Goal: Contribute content: Contribute content

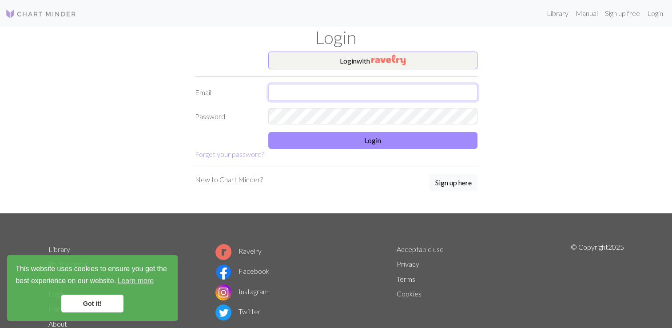
click at [303, 94] on input "text" at bounding box center [372, 92] width 209 height 17
type input "s.krueger257@gmail.com"
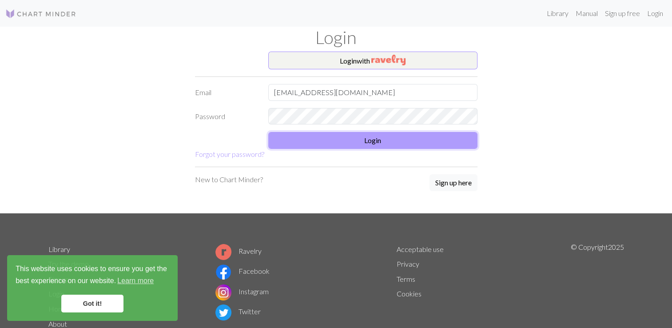
click at [388, 138] on button "Login" at bounding box center [372, 140] width 209 height 17
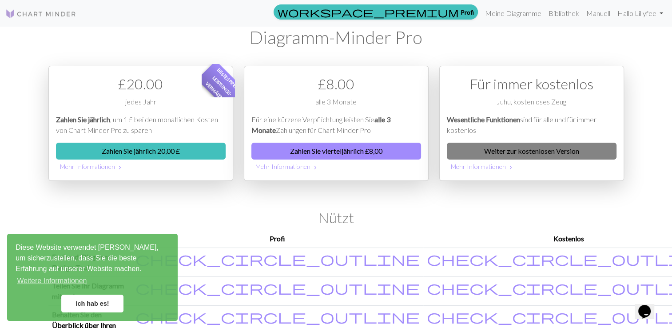
click at [568, 148] on link "Weiter zur kostenlosen Version" at bounding box center [532, 151] width 170 height 17
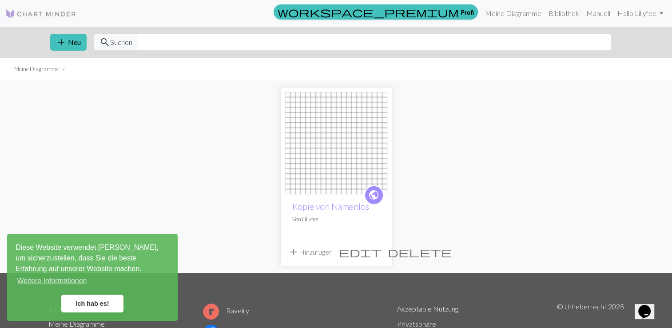
click at [334, 171] on img at bounding box center [336, 143] width 102 height 102
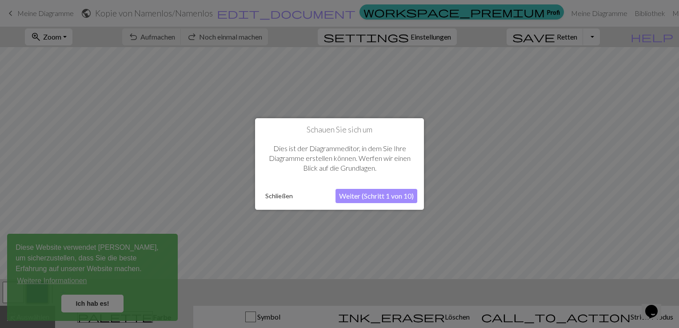
click at [277, 195] on button "Schließen" at bounding box center [279, 195] width 35 height 13
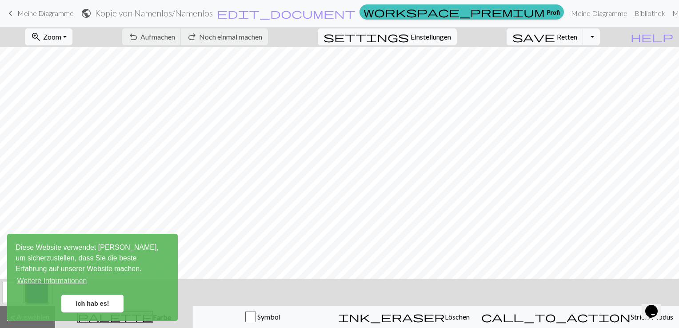
click at [95, 303] on link "Ich hab es!" at bounding box center [92, 303] width 62 height 18
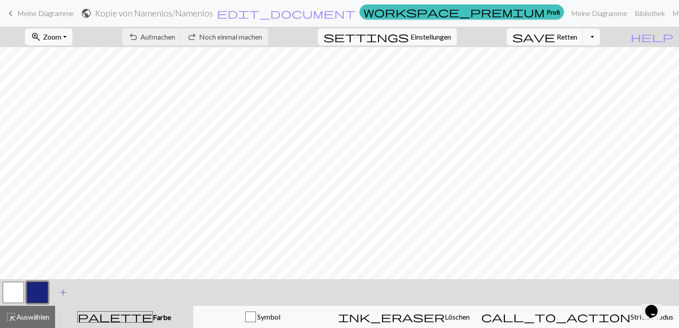
click at [61, 294] on span "add" at bounding box center [63, 292] width 11 height 12
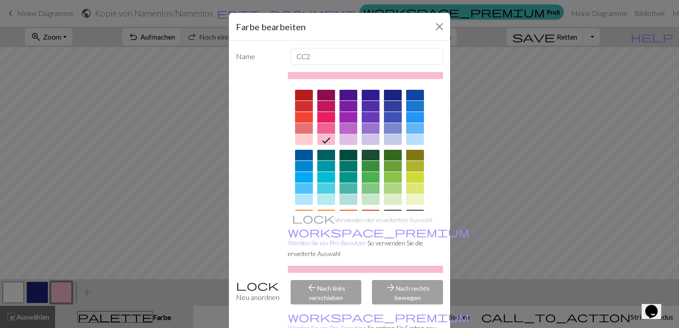
click at [343, 123] on div at bounding box center [348, 128] width 18 height 11
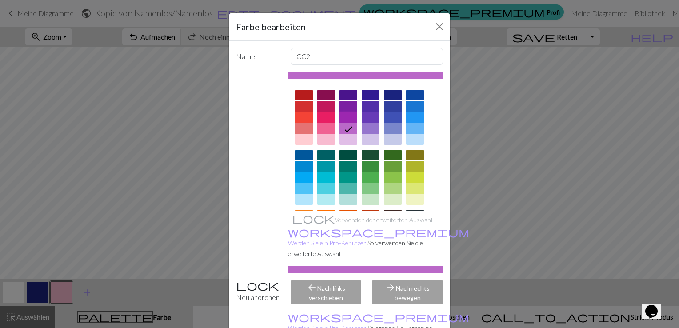
click at [343, 115] on div at bounding box center [348, 117] width 18 height 11
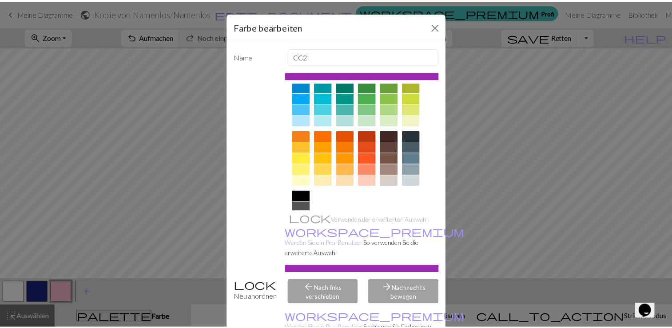
scroll to position [124, 0]
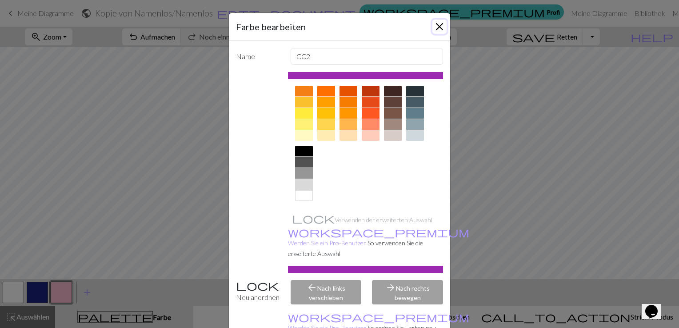
click at [437, 27] on button "Schließen" at bounding box center [439, 27] width 14 height 14
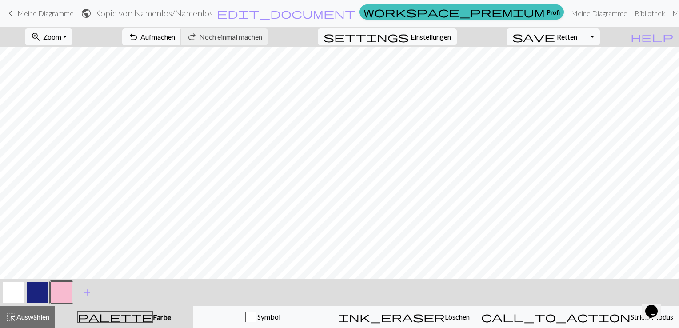
click at [45, 294] on button "button" at bounding box center [37, 292] width 21 height 21
click at [600, 37] on button "Dropdown umschalten" at bounding box center [591, 36] width 17 height 17
click at [426, 35] on span "Einstellungen" at bounding box center [430, 37] width 40 height 11
select select "aran"
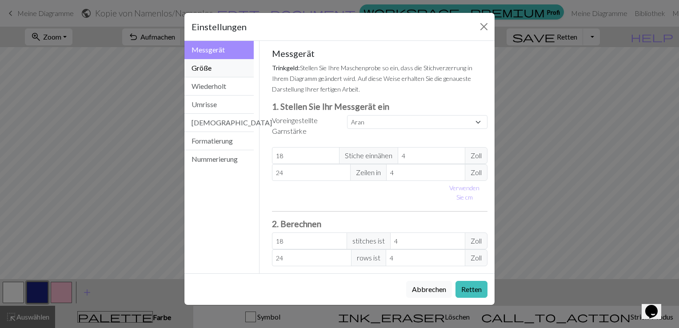
click at [228, 69] on button "Größe" at bounding box center [218, 68] width 69 height 18
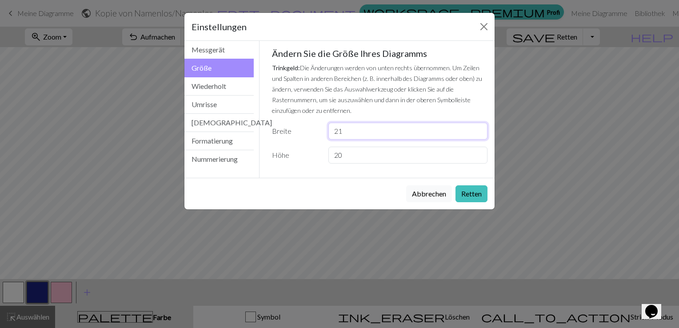
click at [477, 128] on input "21" at bounding box center [407, 131] width 159 height 17
click at [477, 128] on input "22" at bounding box center [407, 131] width 159 height 17
click at [477, 128] on input "23" at bounding box center [407, 131] width 159 height 17
type input "24"
click at [477, 128] on input "24" at bounding box center [407, 131] width 159 height 17
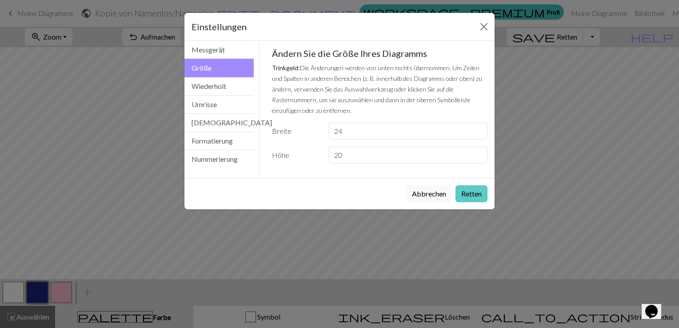
click at [472, 191] on button "Retten" at bounding box center [471, 193] width 32 height 17
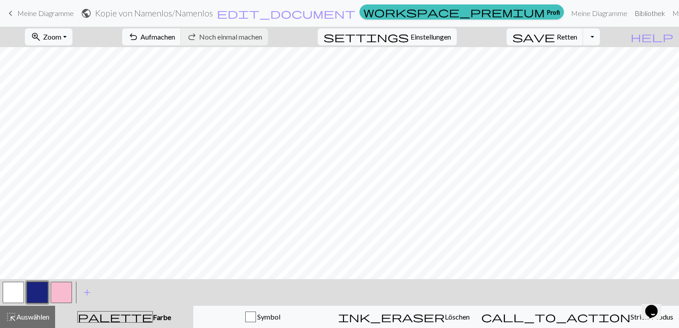
click at [631, 10] on link "Bibliothek" at bounding box center [650, 13] width 38 height 18
click at [12, 11] on span "keyboard_arrow_left" at bounding box center [10, 13] width 11 height 12
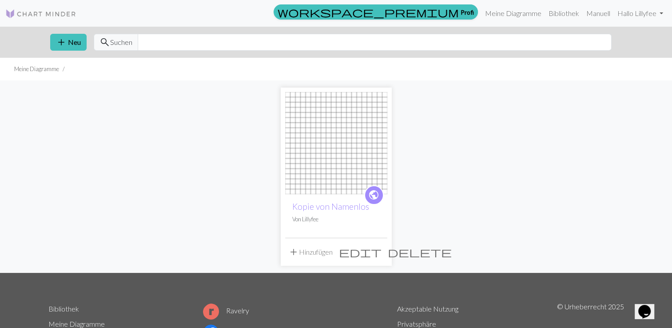
click at [343, 138] on img at bounding box center [336, 143] width 102 height 102
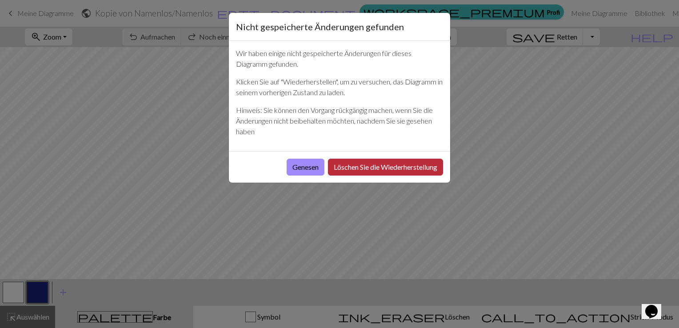
click at [355, 164] on button "Löschen Sie die Wiederherstellung" at bounding box center [385, 167] width 115 height 17
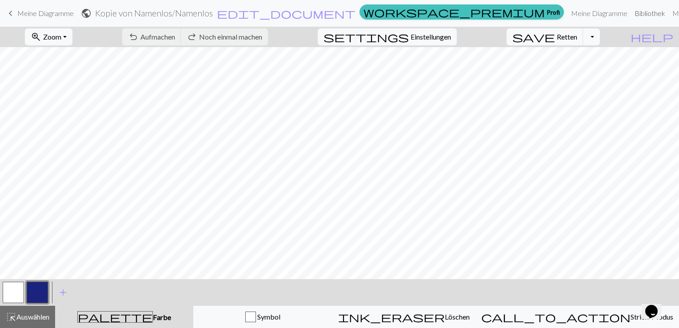
click at [631, 13] on link "Bibliothek" at bounding box center [650, 13] width 38 height 18
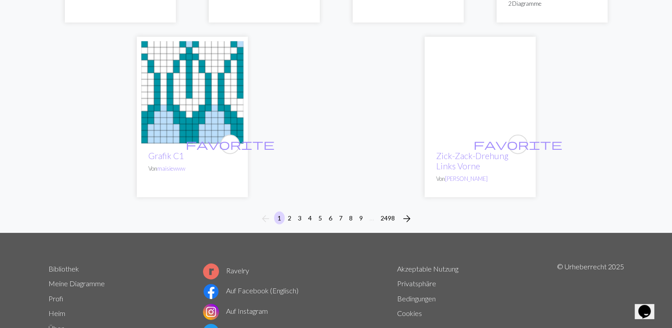
scroll to position [2287, 0]
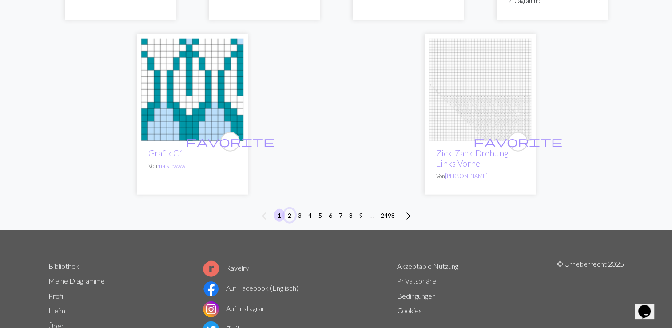
click at [289, 209] on button "2" at bounding box center [289, 215] width 11 height 13
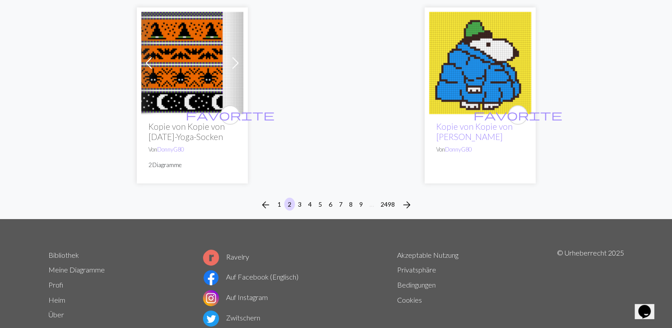
scroll to position [2363, 0]
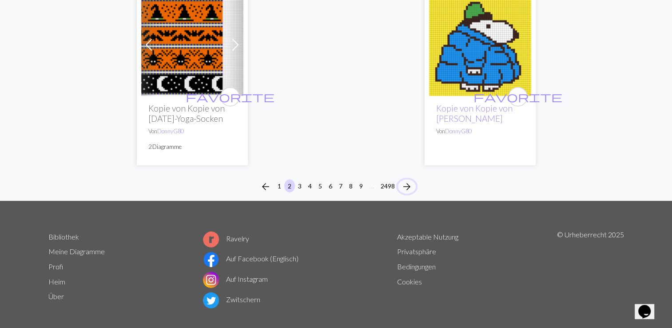
click at [403, 180] on span "arrow_forward" at bounding box center [406, 186] width 11 height 12
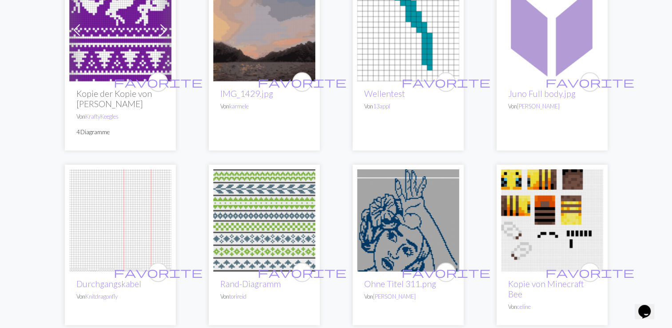
scroll to position [2293, 0]
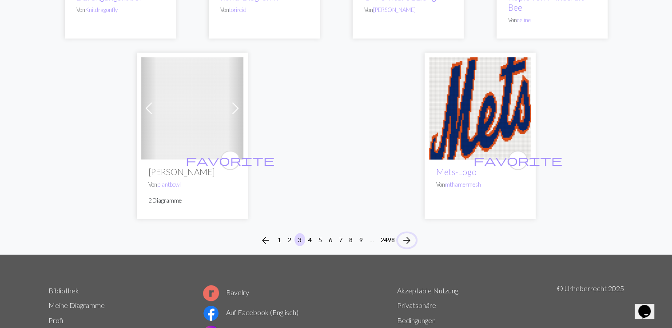
click at [403, 241] on span "arrow_forward" at bounding box center [406, 240] width 11 height 12
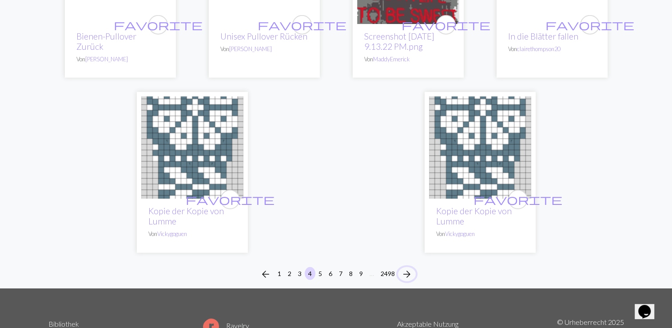
scroll to position [2294, 0]
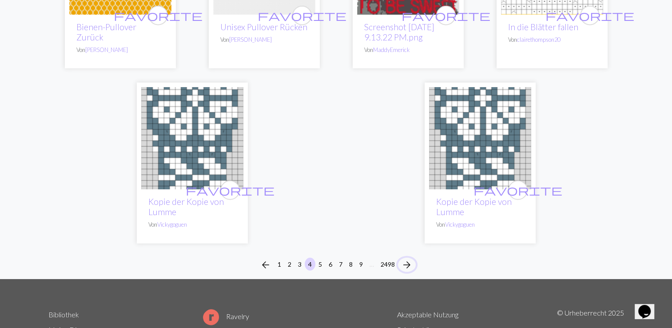
click at [407, 271] on span "arrow_forward" at bounding box center [406, 264] width 11 height 12
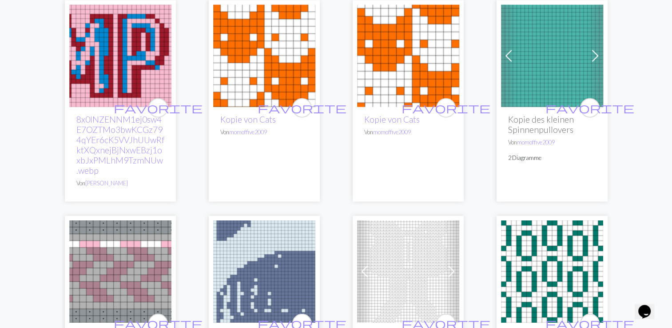
scroll to position [2293, 0]
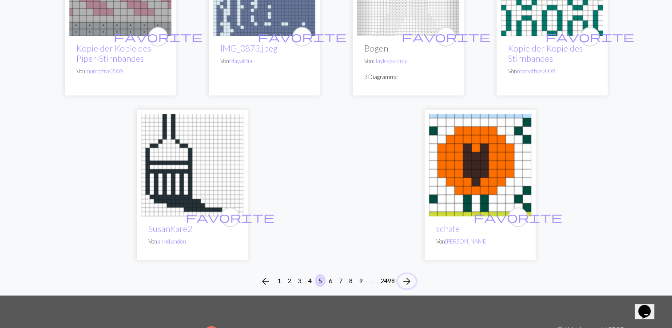
click at [409, 275] on span "arrow_forward" at bounding box center [406, 281] width 11 height 12
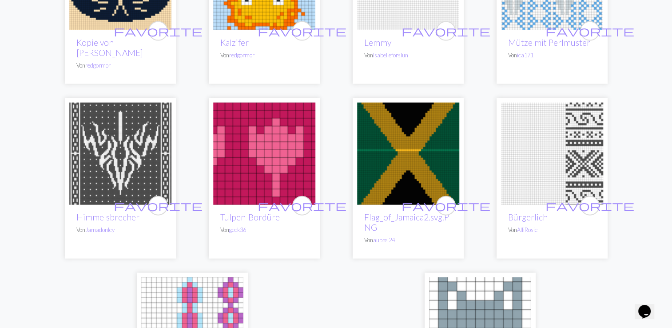
scroll to position [2265, 0]
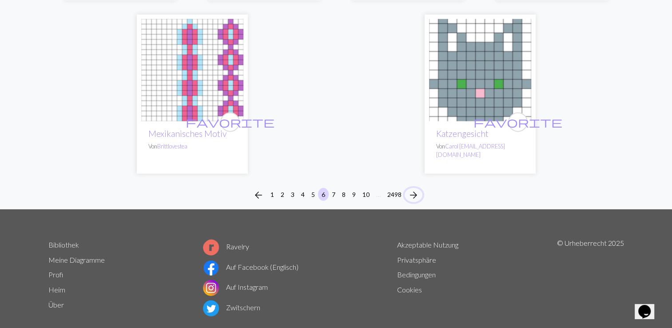
click at [414, 189] on span "arrow_forward" at bounding box center [413, 195] width 11 height 12
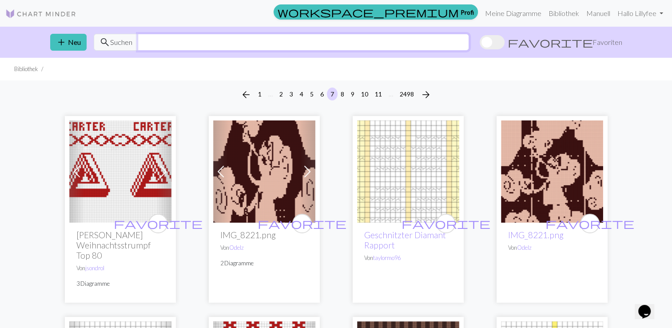
click at [169, 42] on input "text" at bounding box center [303, 42] width 331 height 17
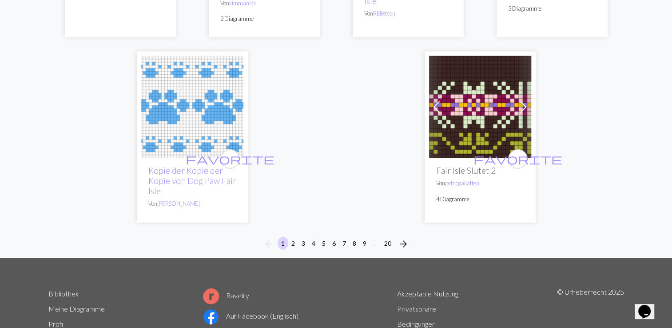
scroll to position [2483, 0]
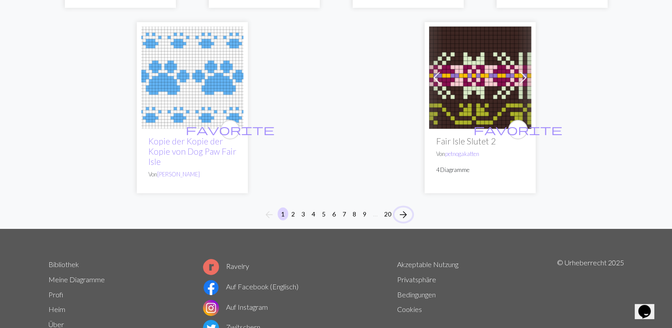
click at [402, 213] on span "arrow_forward" at bounding box center [403, 214] width 11 height 12
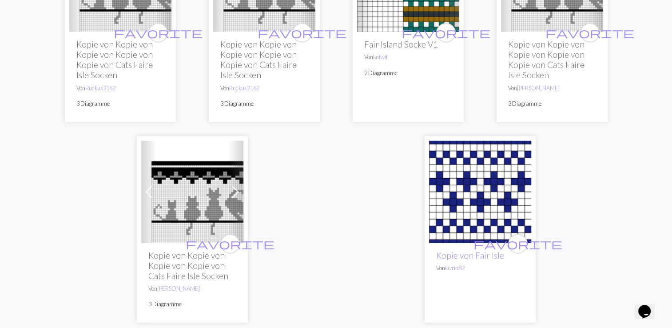
scroll to position [2482, 0]
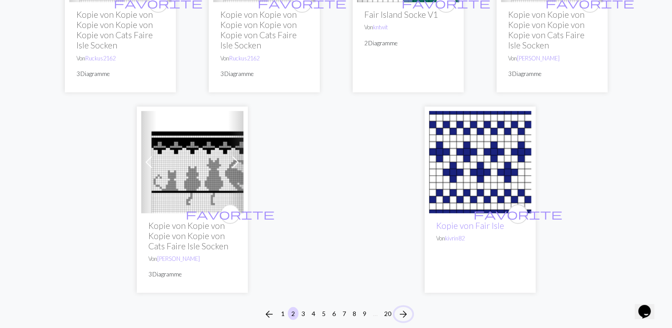
click at [401, 314] on span "arrow_forward" at bounding box center [403, 314] width 11 height 12
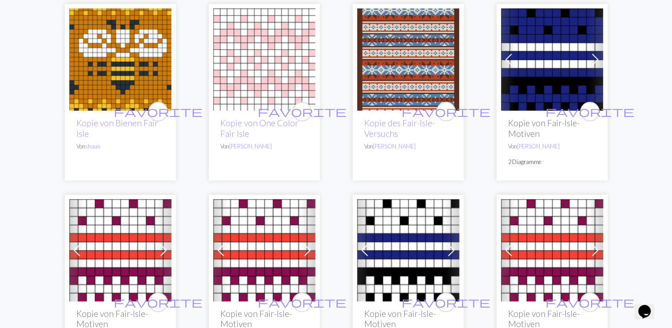
scroll to position [10, 0]
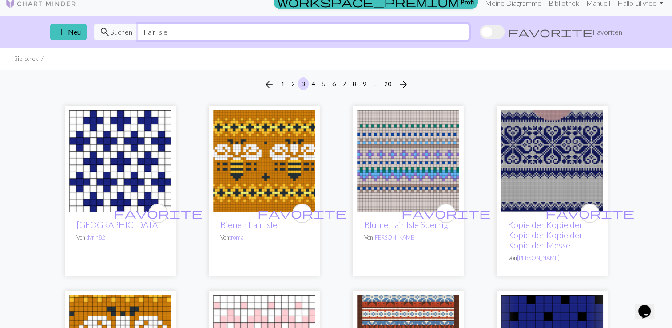
click at [201, 31] on input "Fair Isle" at bounding box center [303, 32] width 331 height 17
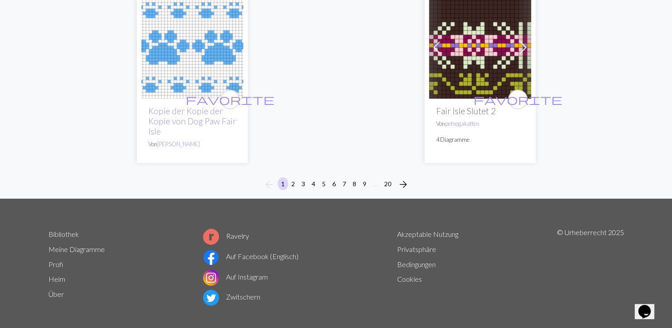
scroll to position [2532, 0]
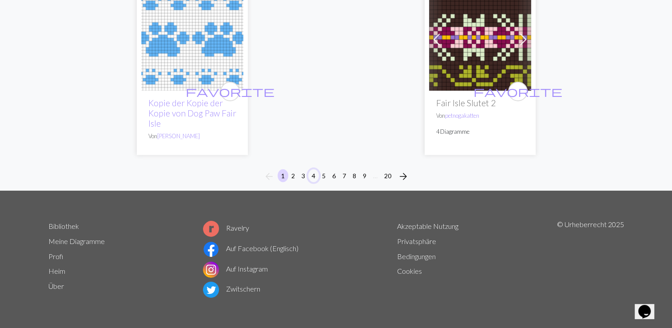
click at [314, 175] on button "4" at bounding box center [313, 175] width 11 height 13
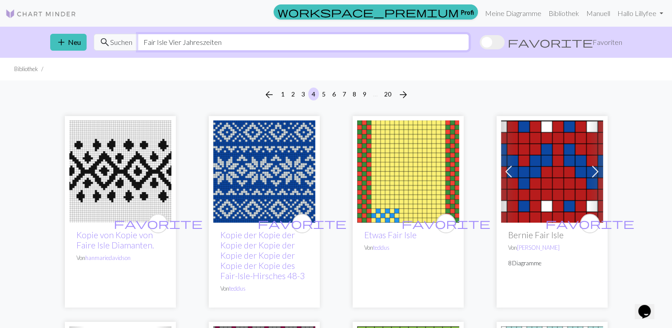
click at [279, 43] on input "Fair Isle Vier Jahreszeiten" at bounding box center [303, 42] width 331 height 17
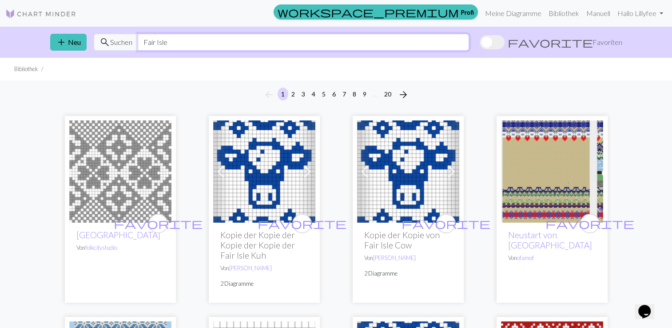
type input "Fair Isle"
click at [314, 94] on button "4" at bounding box center [313, 93] width 11 height 13
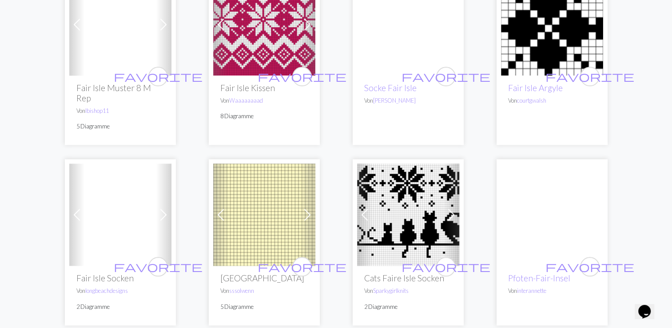
scroll to position [958, 0]
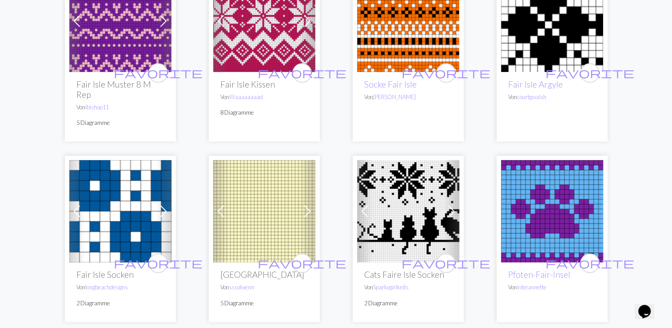
click at [560, 199] on img at bounding box center [552, 211] width 102 height 102
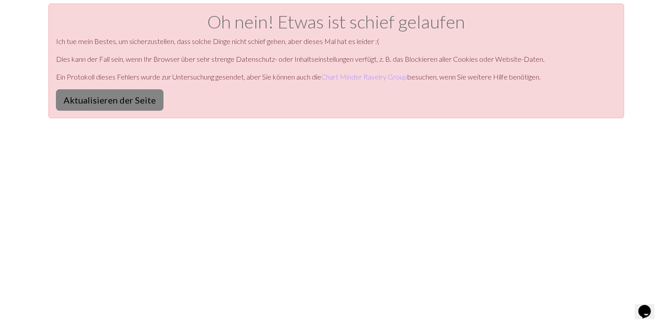
click at [125, 91] on button "Aktualisieren der Seite" at bounding box center [109, 99] width 107 height 21
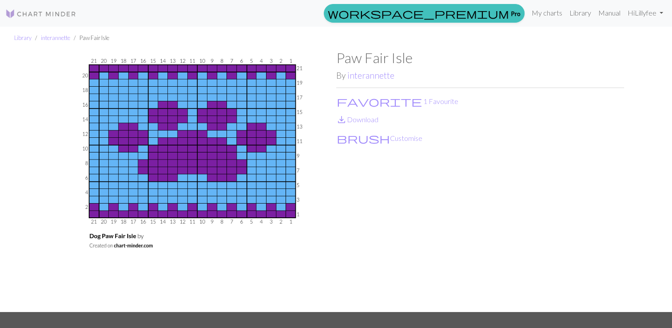
scroll to position [23, 0]
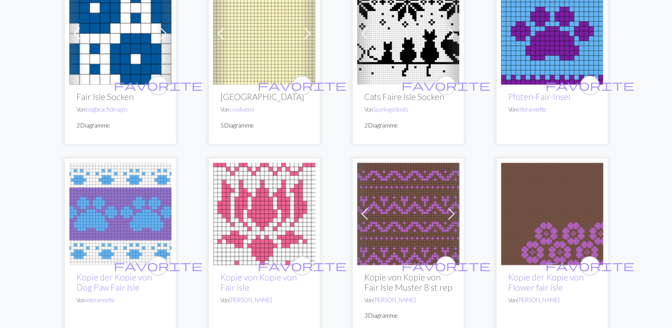
scroll to position [1142, 0]
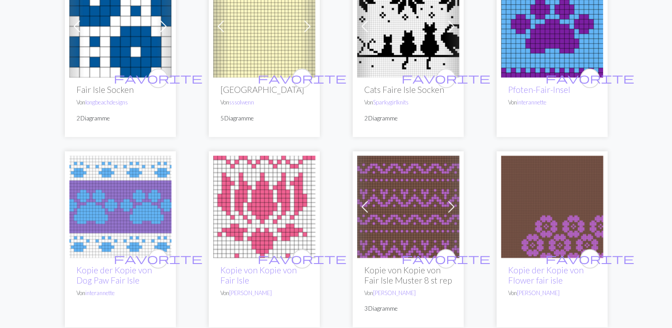
click at [560, 224] on img at bounding box center [552, 206] width 102 height 102
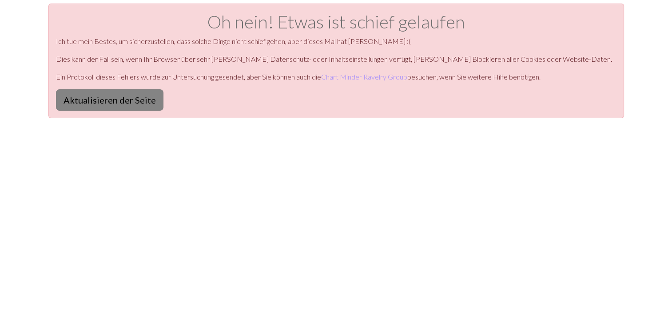
click at [79, 99] on button "Aktualisieren der Seite" at bounding box center [109, 99] width 107 height 21
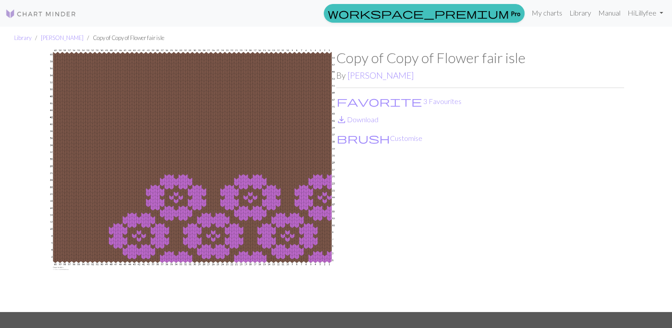
scroll to position [23, 0]
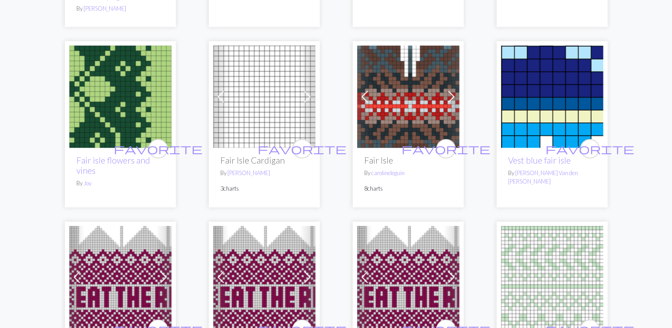
scroll to position [2293, 0]
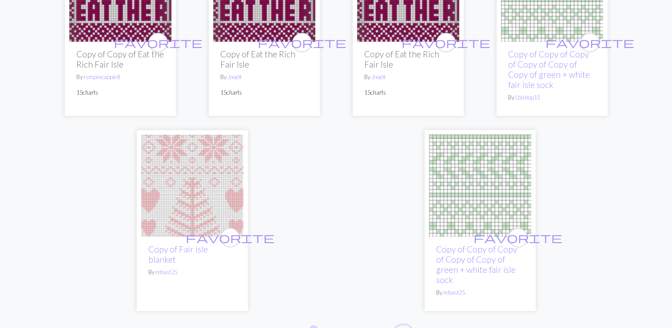
click at [404, 326] on span "arrow_forward" at bounding box center [403, 332] width 11 height 12
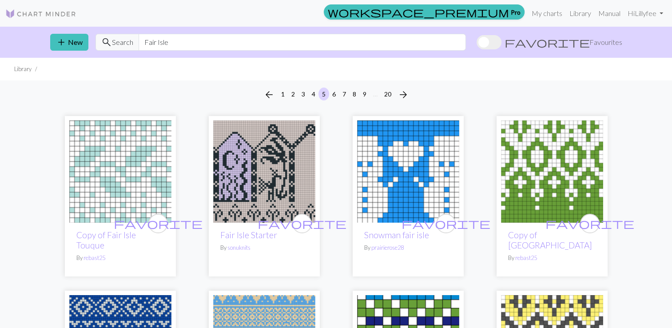
click at [531, 177] on img at bounding box center [552, 171] width 102 height 102
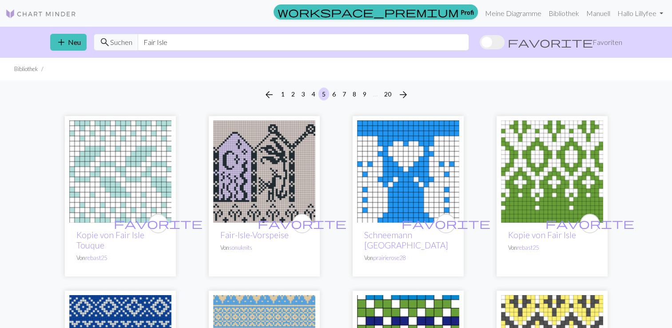
click at [548, 168] on img at bounding box center [552, 171] width 102 height 102
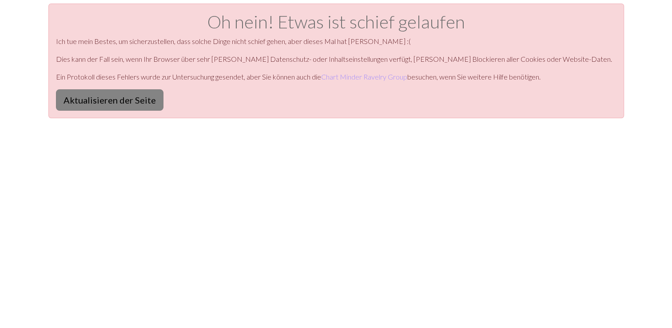
click at [135, 104] on button "Aktualisieren der Seite" at bounding box center [109, 99] width 107 height 21
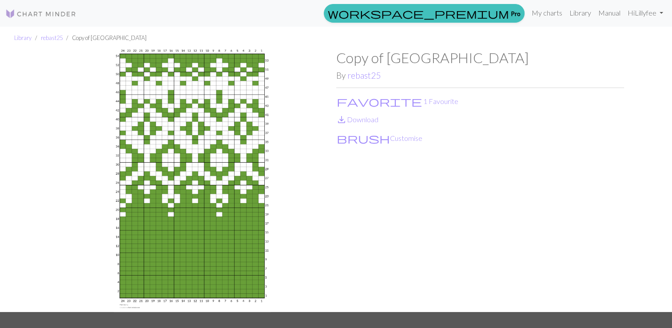
scroll to position [23, 0]
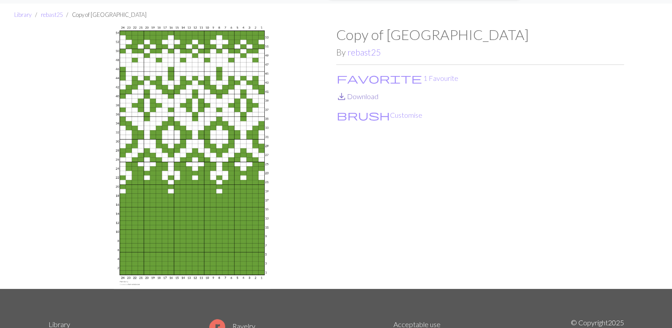
click at [351, 99] on link "save_alt Download" at bounding box center [357, 96] width 42 height 8
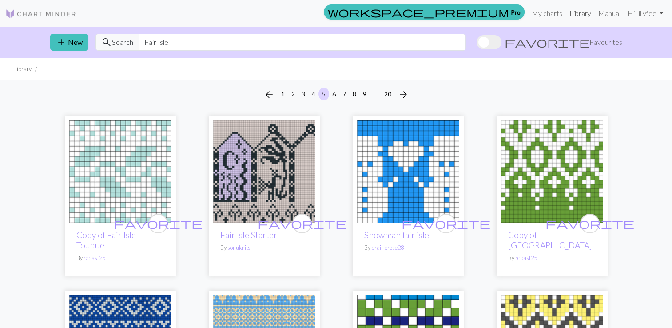
click at [572, 13] on link "Library" at bounding box center [580, 13] width 29 height 18
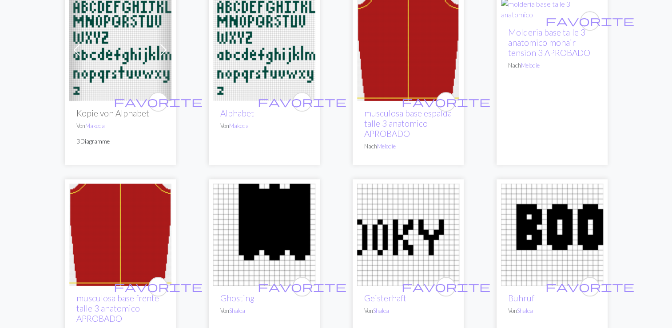
scroll to position [565, 0]
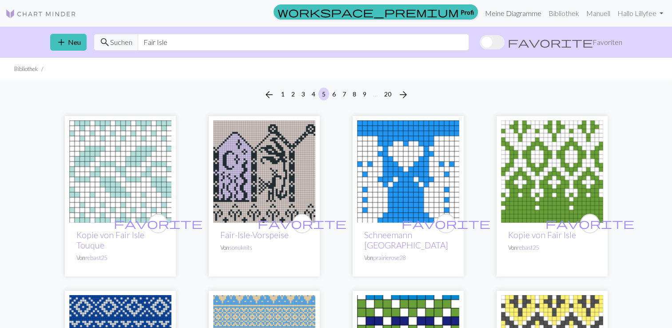
click at [499, 13] on link "Meine Diagramme" at bounding box center [513, 13] width 64 height 18
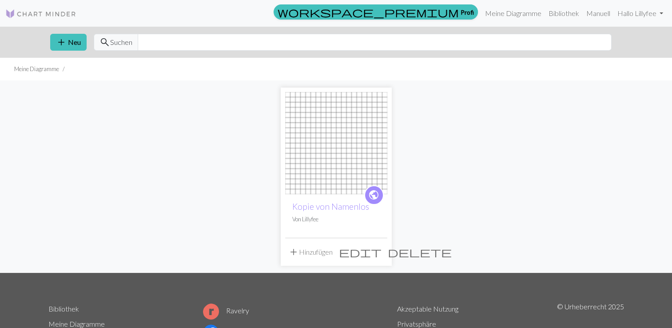
click at [320, 134] on img at bounding box center [336, 143] width 102 height 102
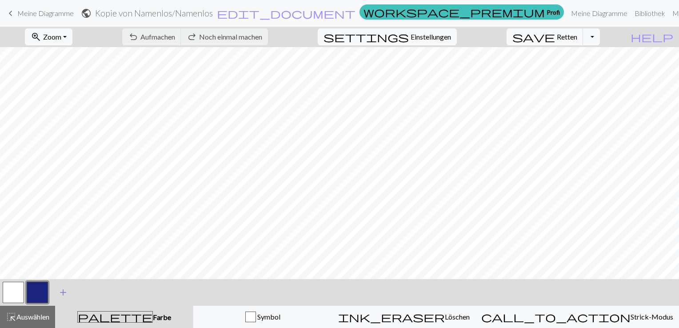
click at [61, 294] on span "add" at bounding box center [63, 292] width 11 height 12
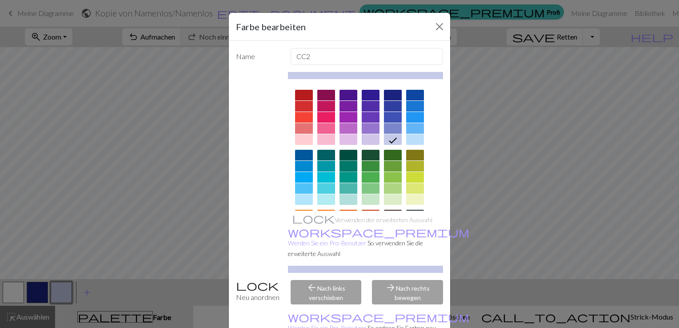
click at [345, 168] on div at bounding box center [348, 166] width 18 height 11
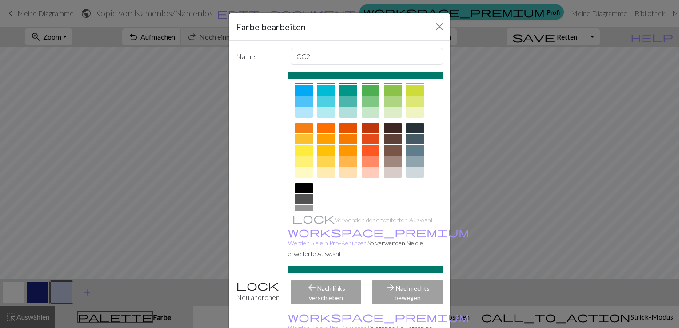
scroll to position [124, 0]
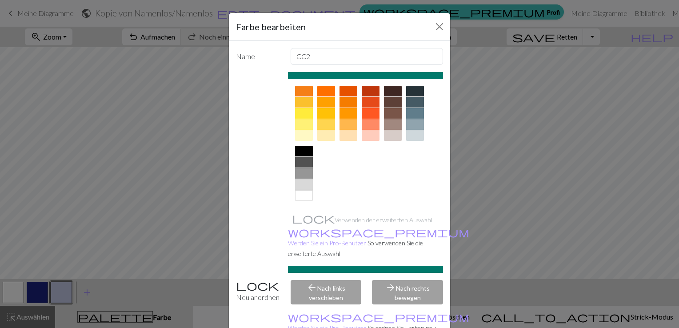
click at [405, 280] on div "arrow_forward Nach rechts bewegen" at bounding box center [407, 292] width 82 height 24
click at [434, 30] on button "Schließen" at bounding box center [439, 27] width 14 height 14
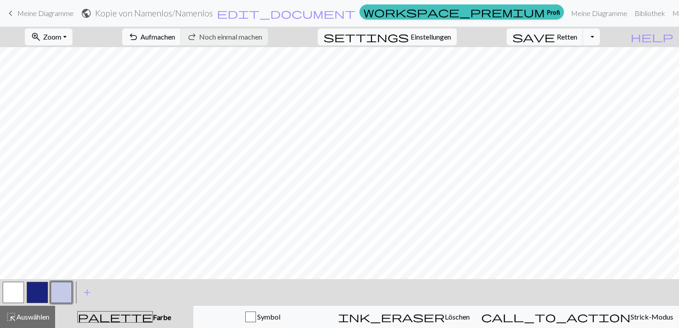
click at [66, 290] on button "button" at bounding box center [61, 292] width 21 height 21
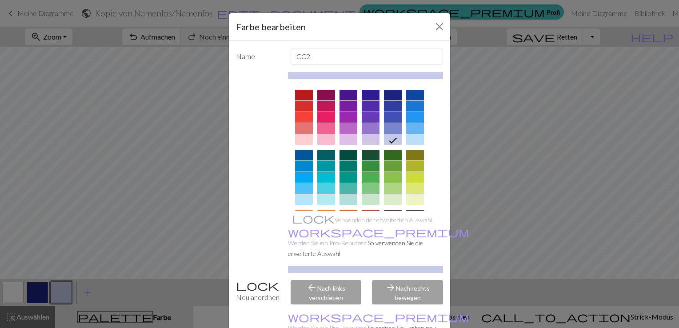
click at [346, 176] on div at bounding box center [348, 177] width 18 height 11
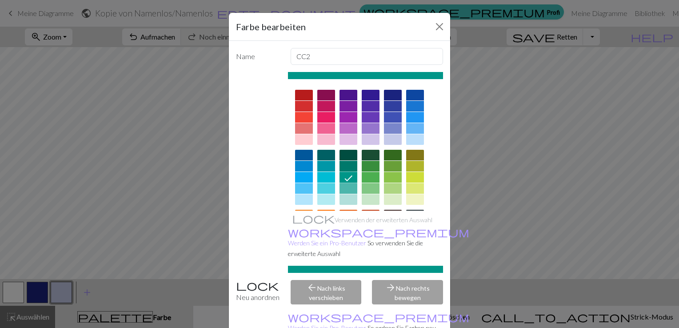
click at [346, 176] on icon at bounding box center [348, 178] width 11 height 11
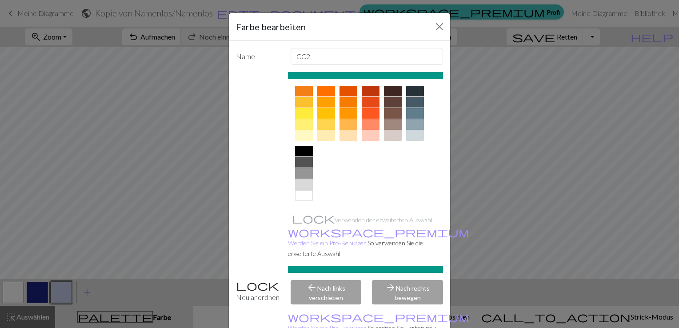
click at [399, 282] on div "arrow_forward Nach rechts bewegen" at bounding box center [407, 292] width 82 height 24
click at [437, 24] on button "Schließen" at bounding box center [439, 27] width 14 height 14
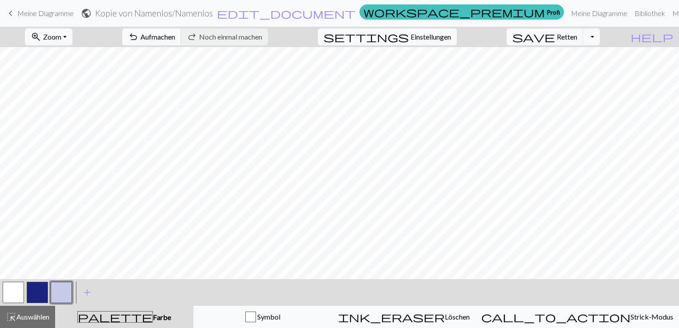
click at [42, 292] on button "button" at bounding box center [37, 292] width 21 height 21
click at [43, 319] on span "Auswählen" at bounding box center [32, 316] width 33 height 8
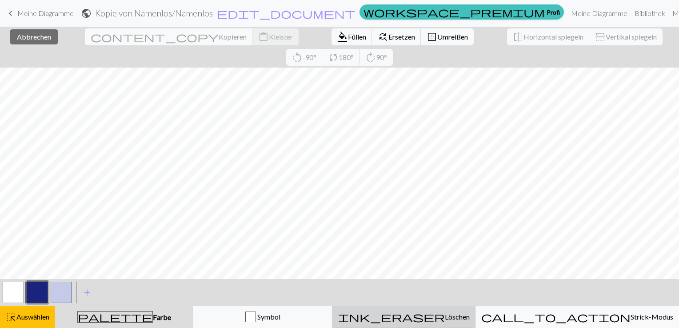
click at [434, 316] on span "ink_eraser" at bounding box center [391, 316] width 107 height 12
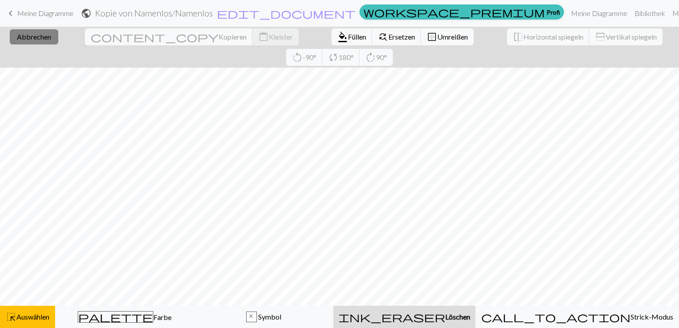
click at [25, 39] on span "Abbrechen" at bounding box center [34, 36] width 34 height 8
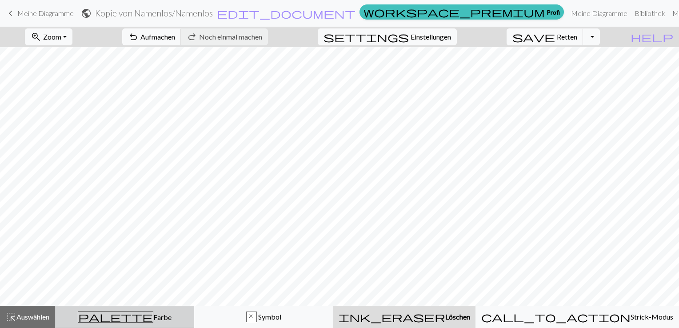
click at [129, 321] on span "palette" at bounding box center [115, 316] width 75 height 12
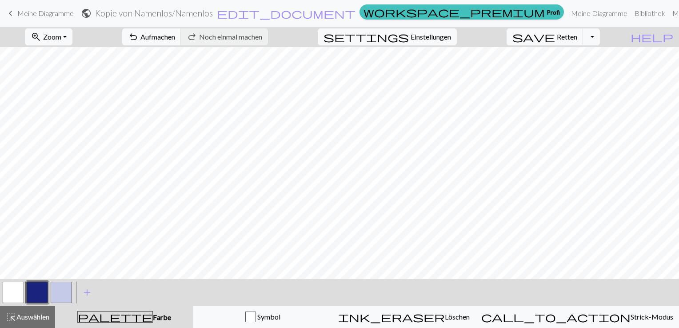
click at [36, 291] on button "button" at bounding box center [37, 292] width 21 height 21
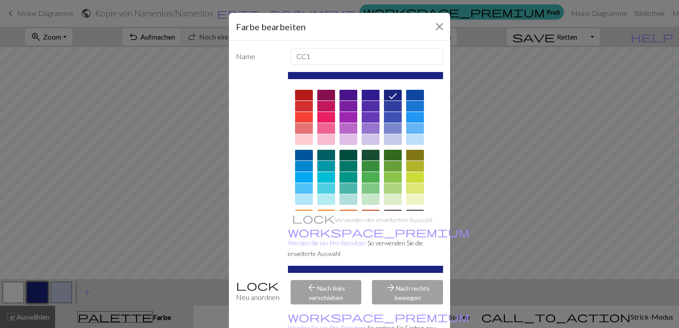
click at [385, 118] on div at bounding box center [393, 117] width 18 height 11
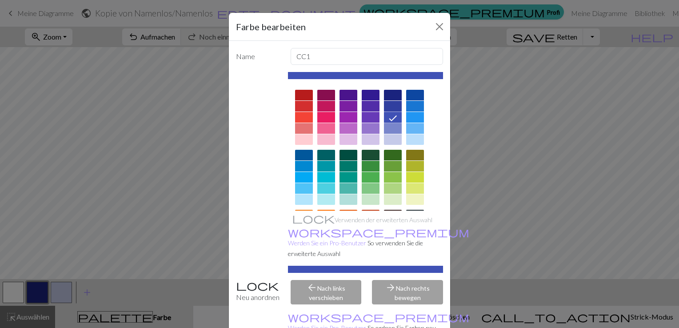
click at [387, 118] on icon at bounding box center [392, 118] width 11 height 11
click at [437, 24] on button "Schließen" at bounding box center [439, 27] width 14 height 14
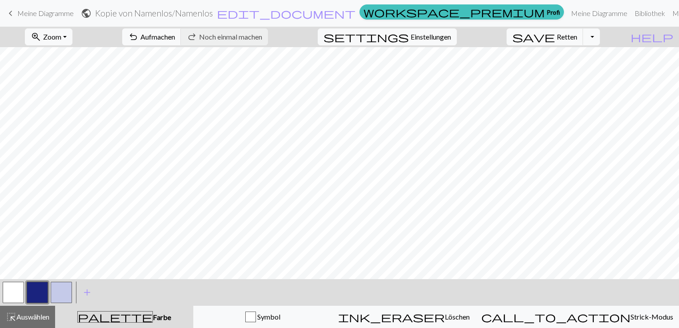
click at [34, 290] on button "button" at bounding box center [37, 292] width 21 height 21
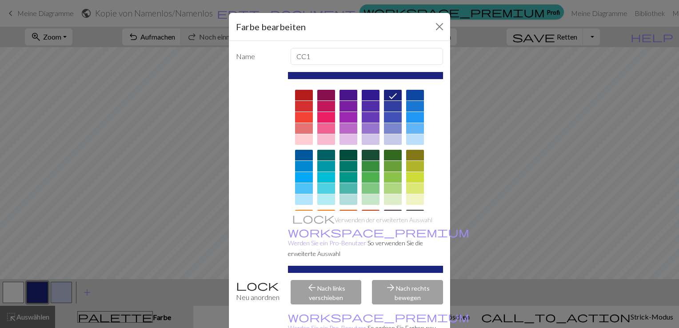
click at [247, 280] on div "Neu anordnen" at bounding box center [257, 292] width 55 height 24
click at [342, 282] on div "arrow_back Nach links verschieben" at bounding box center [326, 292] width 82 height 24
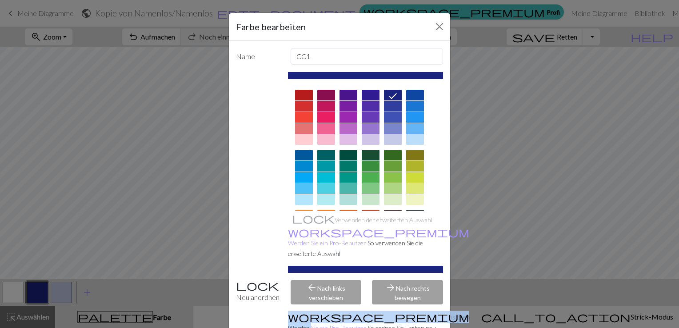
click at [342, 282] on div "arrow_back Nach links verschieben" at bounding box center [326, 292] width 82 height 24
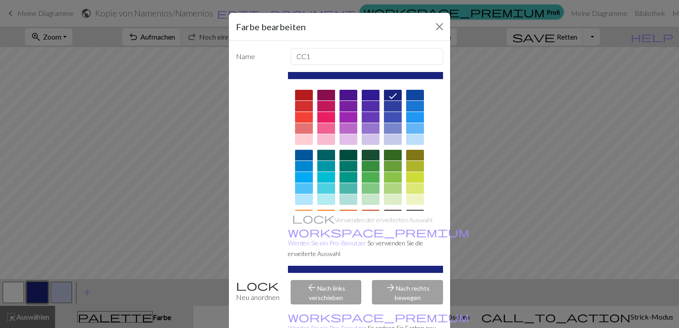
click at [342, 282] on div "arrow_back Nach links verschieben" at bounding box center [326, 292] width 82 height 24
click at [333, 52] on input "CC1" at bounding box center [366, 56] width 153 height 17
type input "C"
type input "C2"
click at [434, 26] on button "Schließen" at bounding box center [439, 27] width 14 height 14
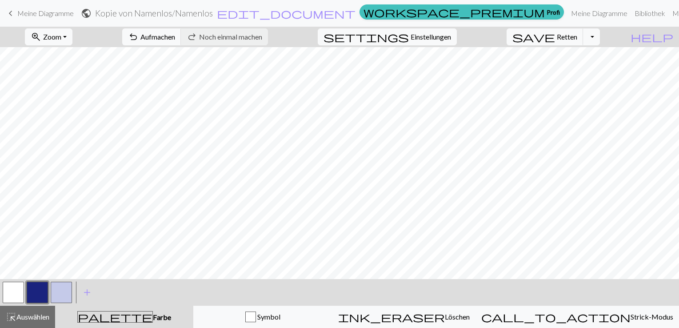
click at [40, 291] on button "button" at bounding box center [37, 292] width 21 height 21
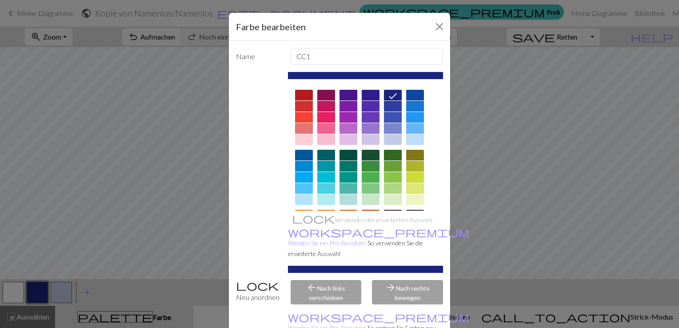
click at [165, 193] on div "Farbe bearbeiten Name CC1 Verwenden der erweiterten Auswahl workspace_premium W…" at bounding box center [339, 164] width 679 height 328
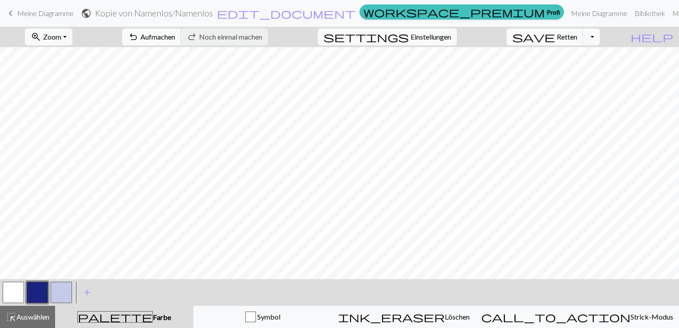
click at [35, 283] on button "button" at bounding box center [37, 292] width 21 height 21
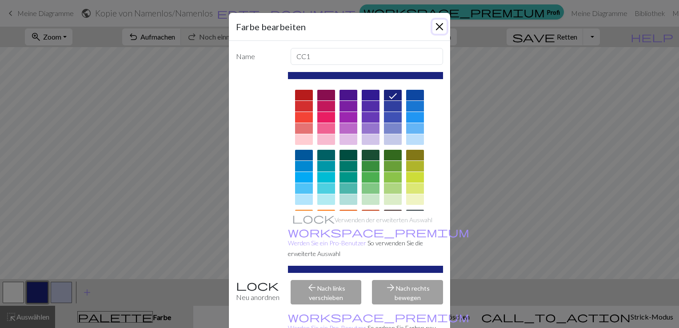
click at [437, 25] on button "Schließen" at bounding box center [439, 27] width 14 height 14
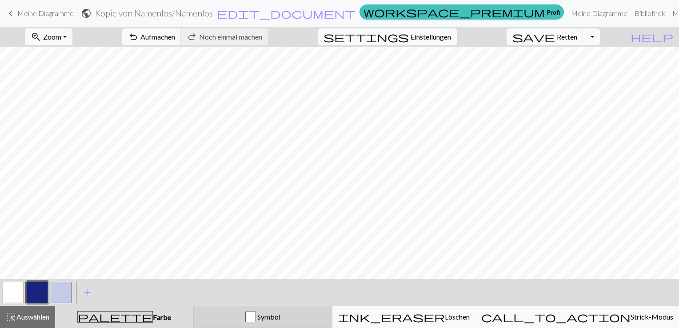
click at [280, 316] on span "Symbol" at bounding box center [268, 316] width 24 height 8
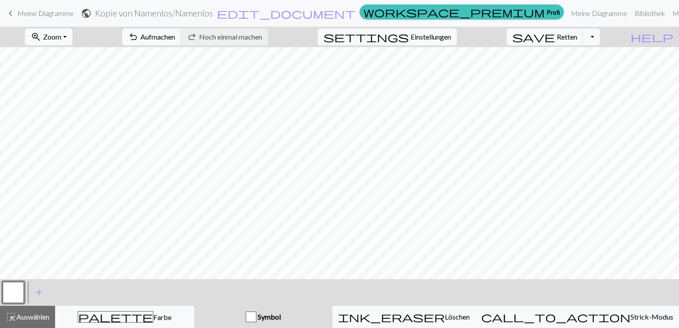
click at [281, 315] on span "Symbol" at bounding box center [268, 316] width 24 height 8
click at [19, 287] on button "button" at bounding box center [13, 292] width 21 height 21
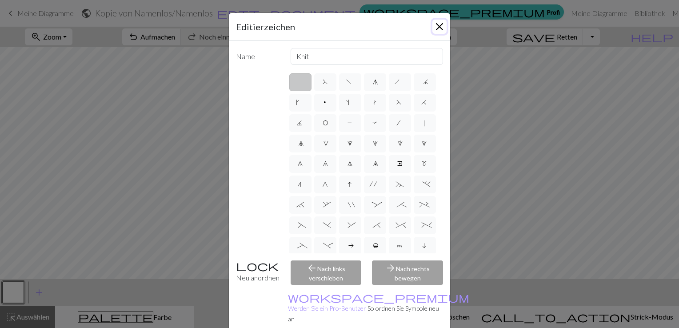
click at [436, 23] on button "Schließen" at bounding box center [439, 27] width 14 height 14
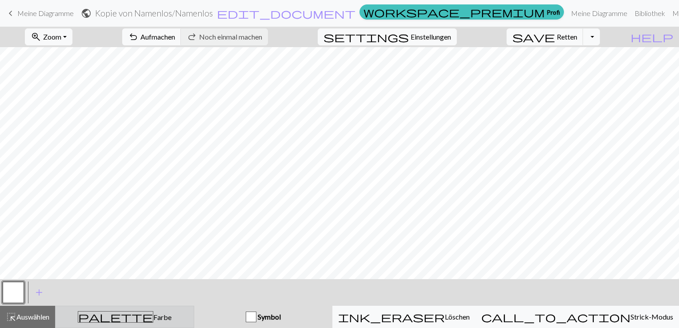
click at [155, 310] on button "palette Farbe Farbe" at bounding box center [124, 317] width 139 height 22
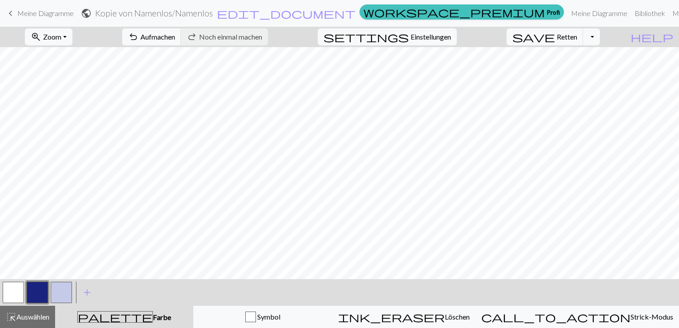
click at [21, 291] on button "button" at bounding box center [13, 292] width 21 height 21
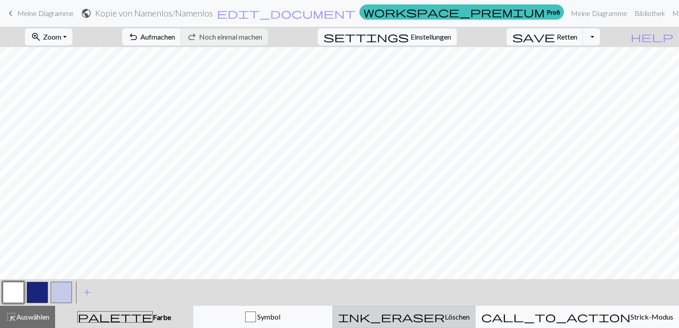
click at [445, 316] on span "Löschen" at bounding box center [457, 316] width 25 height 8
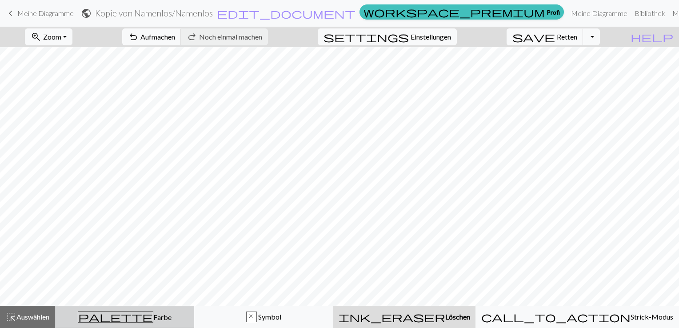
click at [153, 319] on span "Farbe" at bounding box center [162, 317] width 18 height 8
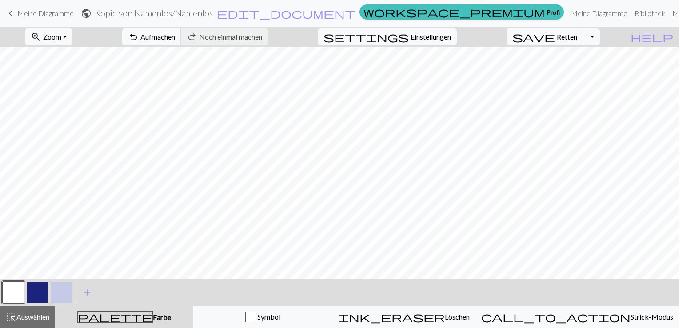
click at [33, 288] on button "button" at bounding box center [37, 292] width 21 height 21
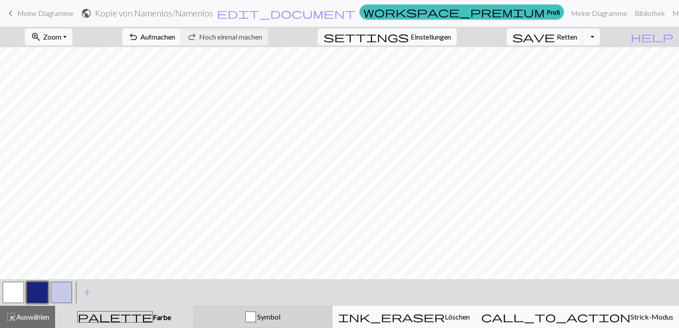
click at [256, 317] on div "button" at bounding box center [250, 316] width 11 height 11
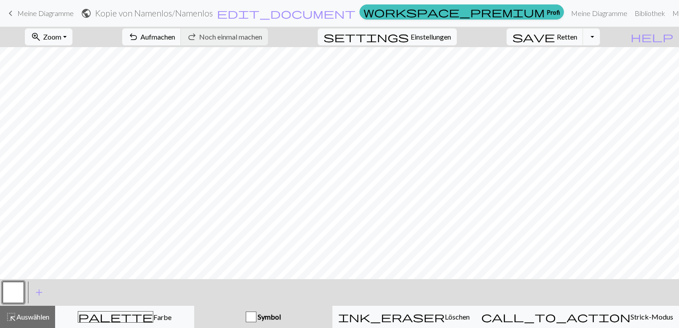
click at [256, 317] on div "button" at bounding box center [251, 316] width 11 height 11
click at [281, 317] on span "Symbol" at bounding box center [268, 316] width 24 height 8
click at [12, 294] on button "button" at bounding box center [13, 292] width 21 height 21
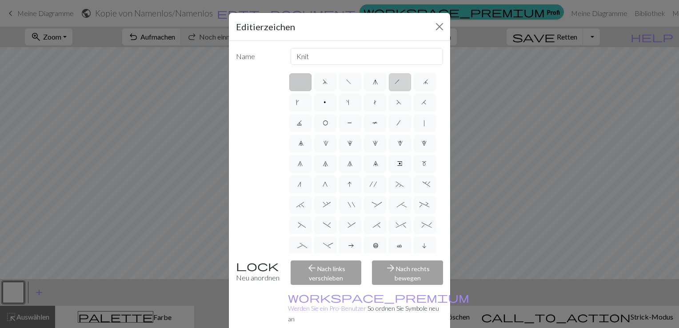
click at [397, 82] on span "h" at bounding box center [399, 83] width 11 height 9
click at [397, 82] on input "h" at bounding box center [397, 79] width 6 height 6
radio input "true"
type input "right leaning decrease"
click at [397, 82] on span "h" at bounding box center [399, 83] width 11 height 9
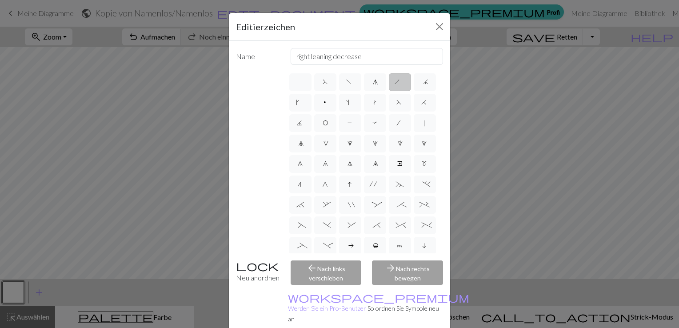
click at [397, 82] on input "h" at bounding box center [397, 79] width 6 height 6
click at [433, 24] on button "Schließen" at bounding box center [439, 27] width 14 height 14
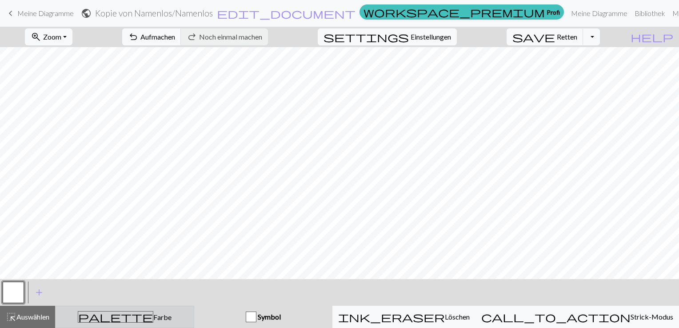
click at [152, 314] on div "palette Farbe Farbe" at bounding box center [124, 317] width 127 height 12
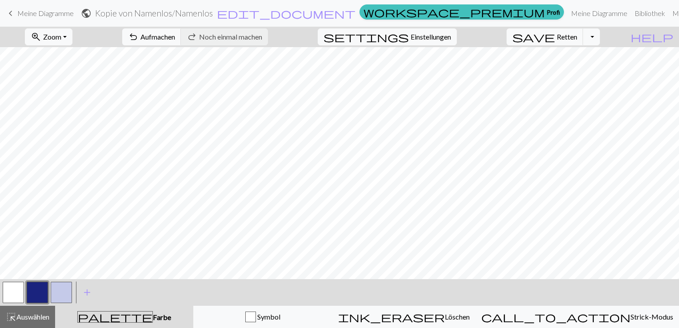
click at [64, 290] on button "button" at bounding box center [61, 292] width 21 height 21
click at [38, 287] on button "button" at bounding box center [37, 292] width 21 height 21
click at [37, 287] on button "button" at bounding box center [37, 292] width 21 height 21
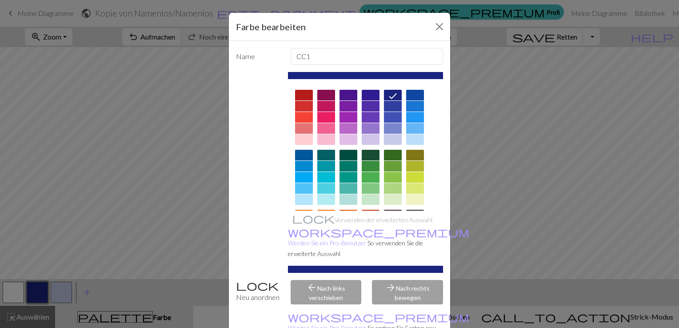
click at [37, 287] on div "Farbe bearbeiten Name CC1 Verwenden der erweiterten Auswahl workspace_premium W…" at bounding box center [339, 164] width 679 height 328
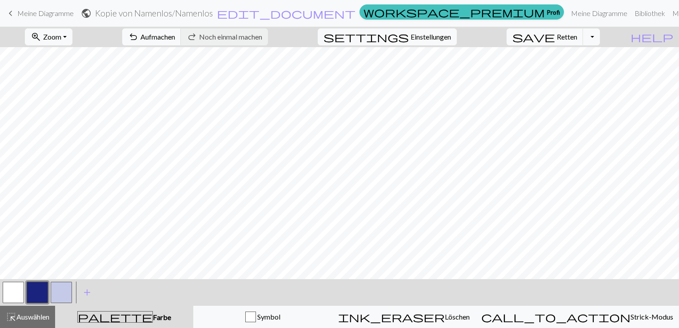
click at [18, 291] on button "button" at bounding box center [13, 292] width 21 height 21
click at [36, 295] on button "button" at bounding box center [37, 292] width 21 height 21
click at [58, 295] on button "button" at bounding box center [61, 292] width 21 height 21
click at [40, 289] on button "button" at bounding box center [37, 292] width 21 height 21
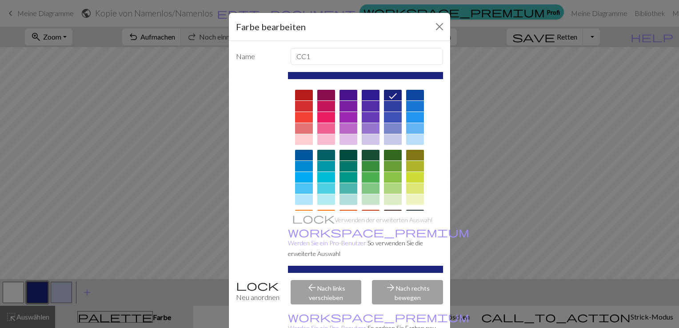
click at [171, 234] on div "Farbe bearbeiten Name CC1 Verwenden der erweiterten Auswahl workspace_premium W…" at bounding box center [339, 164] width 679 height 328
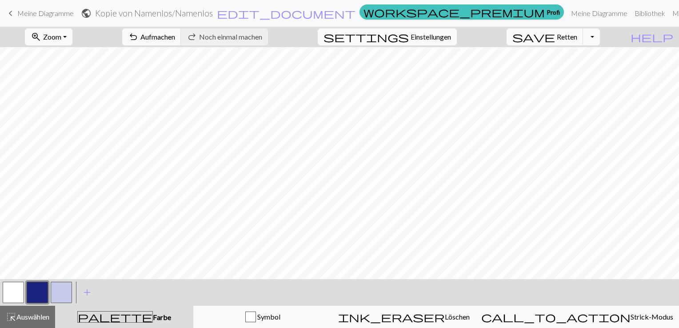
click at [66, 287] on button "button" at bounding box center [61, 292] width 21 height 21
click at [40, 295] on button "button" at bounding box center [37, 292] width 21 height 21
click at [446, 33] on span "Einstellungen" at bounding box center [430, 37] width 40 height 11
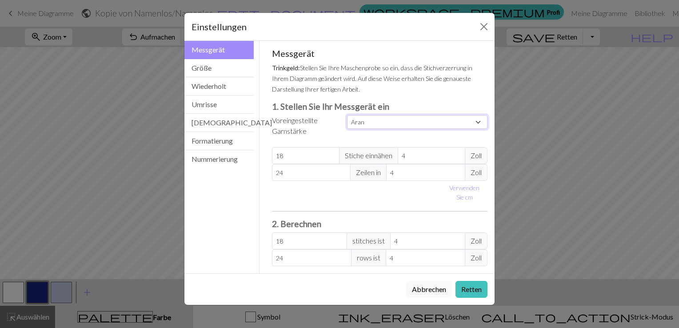
click at [475, 121] on select "Gewohnheit Quadrat Spitze Leichter Fingersatz Fingersatz Sport Doppelter Strick…" at bounding box center [417, 122] width 140 height 14
select select "lace"
click at [347, 115] on select "Gewohnheit Quadrat Spitze Leichter Fingersatz Fingersatz Sport Doppelter Strick…" at bounding box center [417, 122] width 140 height 14
type input "32"
type input "40"
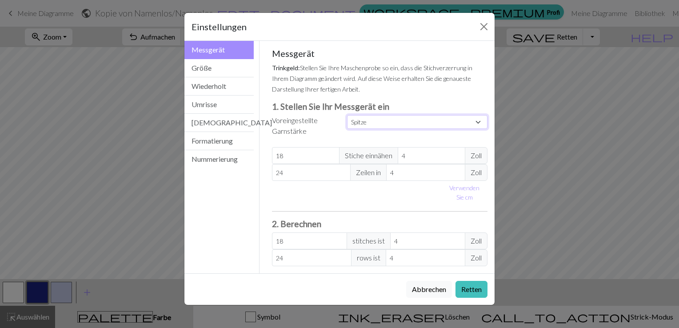
type input "32"
type input "40"
click at [461, 122] on select "Gewohnheit Quadrat Spitze Leichter Fingersatz Fingersatz Sport Doppelter Strick…" at bounding box center [417, 122] width 140 height 14
select select "fingering"
click at [347, 115] on select "Gewohnheit Quadrat Spitze Leichter Fingersatz Fingersatz Sport Doppelter Strick…" at bounding box center [417, 122] width 140 height 14
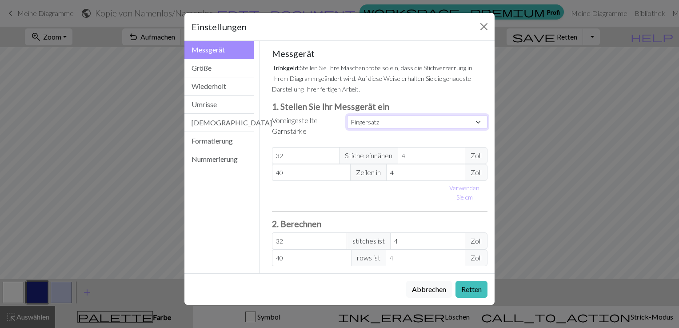
type input "28"
type input "36"
type input "28"
type input "36"
click at [225, 68] on button "Größe" at bounding box center [218, 68] width 69 height 18
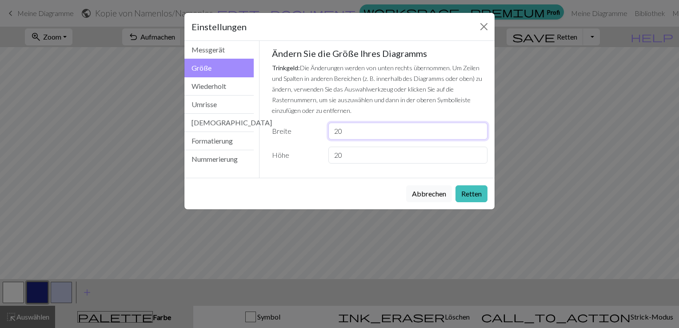
click at [351, 134] on input "20" at bounding box center [407, 131] width 159 height 17
click at [480, 133] on input "19" at bounding box center [407, 131] width 159 height 17
click at [480, 133] on input "18" at bounding box center [407, 131] width 159 height 17
click at [480, 133] on input "17" at bounding box center [407, 131] width 159 height 17
type input "16"
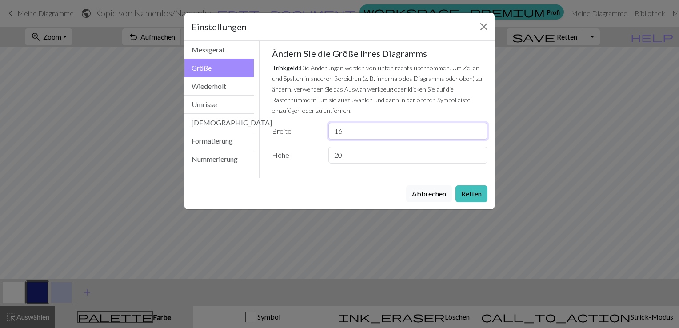
click at [480, 133] on input "16" at bounding box center [407, 131] width 159 height 17
click at [468, 195] on button "Retten" at bounding box center [471, 193] width 32 height 17
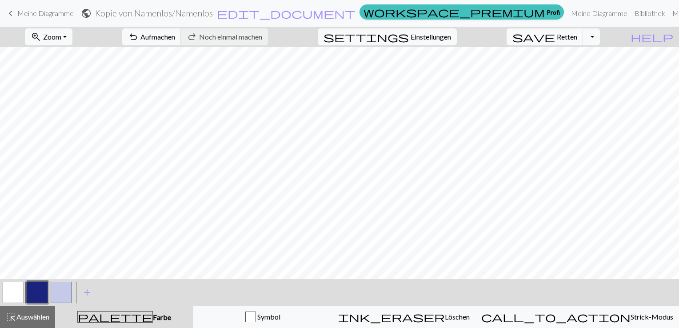
click at [35, 285] on button "button" at bounding box center [37, 292] width 21 height 21
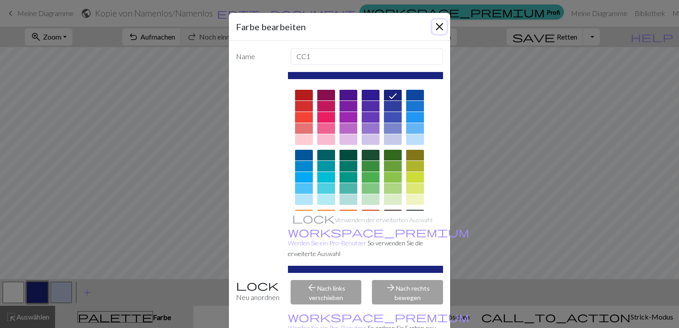
click at [437, 26] on button "Schließen" at bounding box center [439, 27] width 14 height 14
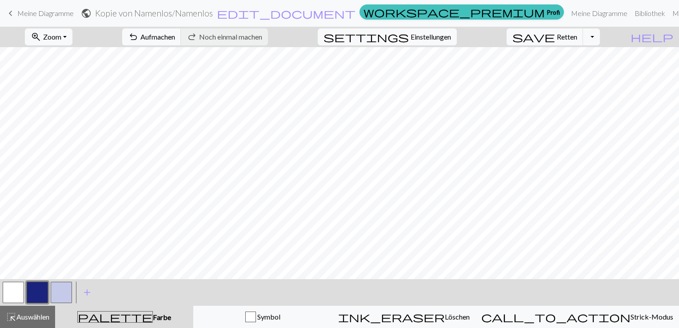
click at [67, 292] on button "button" at bounding box center [61, 292] width 21 height 21
click at [43, 292] on button "button" at bounding box center [37, 292] width 21 height 21
click at [65, 293] on button "button" at bounding box center [61, 292] width 21 height 21
click at [37, 285] on button "button" at bounding box center [37, 292] width 21 height 21
click at [60, 291] on button "button" at bounding box center [61, 292] width 21 height 21
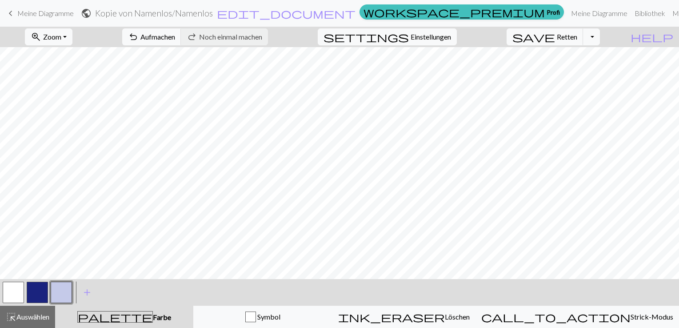
click at [53, 292] on button "button" at bounding box center [61, 292] width 21 height 21
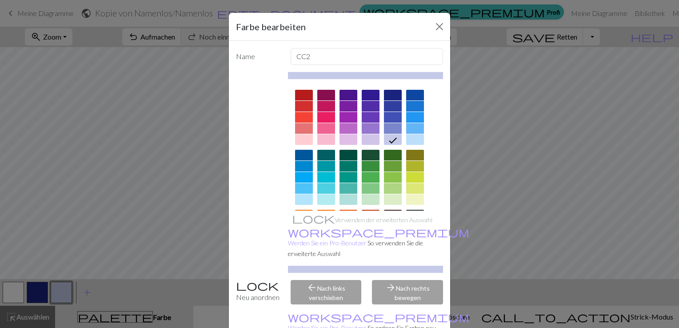
click at [176, 200] on div "Farbe bearbeiten Name CC2 Verwenden der erweiterten Auswahl workspace_premium W…" at bounding box center [339, 164] width 679 height 328
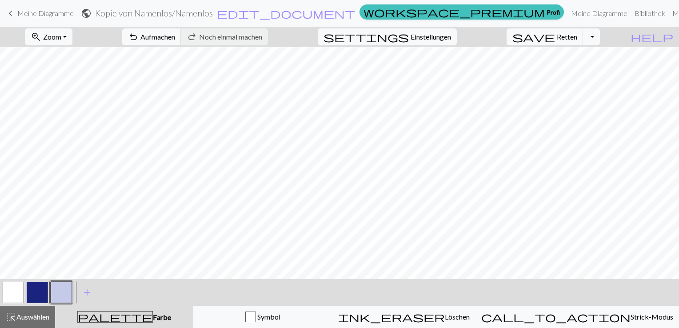
click at [60, 297] on button "button" at bounding box center [61, 292] width 21 height 21
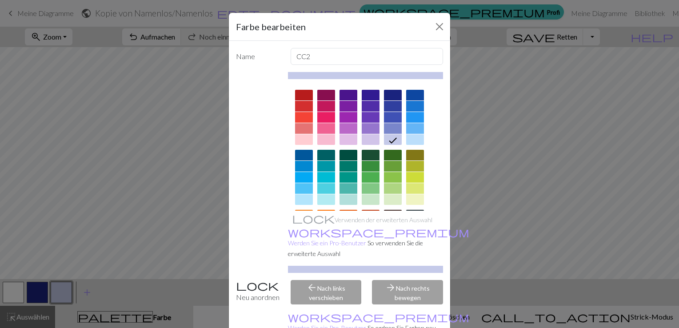
click at [60, 297] on div "Farbe bearbeiten Name CC2 Verwenden der erweiterten Auswahl workspace_premium W…" at bounding box center [339, 164] width 679 height 328
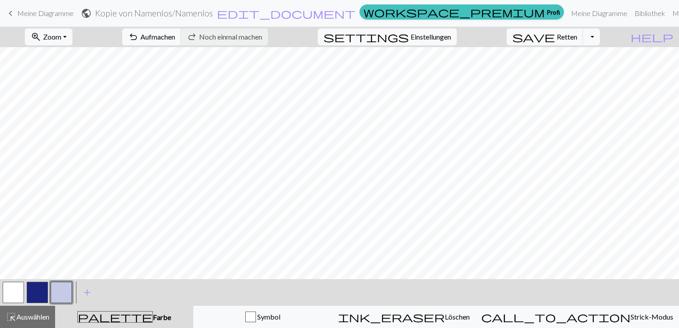
click at [60, 297] on button "button" at bounding box center [61, 292] width 21 height 21
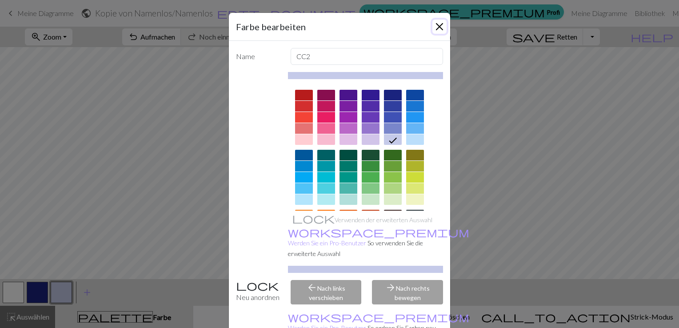
click at [439, 24] on button "Schließen" at bounding box center [439, 27] width 14 height 14
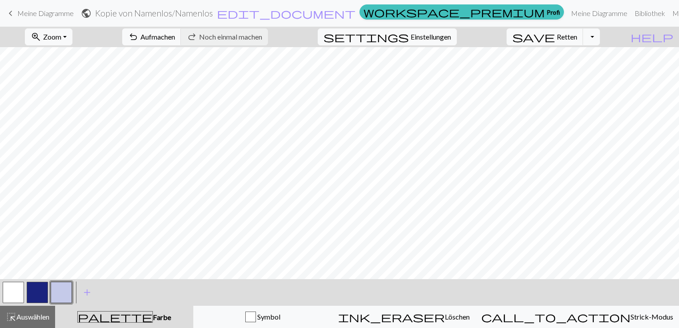
click at [35, 290] on button "button" at bounding box center [37, 292] width 21 height 21
click at [57, 292] on button "button" at bounding box center [61, 292] width 21 height 21
click at [31, 292] on button "button" at bounding box center [37, 292] width 21 height 21
click at [64, 291] on button "button" at bounding box center [61, 292] width 21 height 21
click at [43, 285] on button "button" at bounding box center [37, 292] width 21 height 21
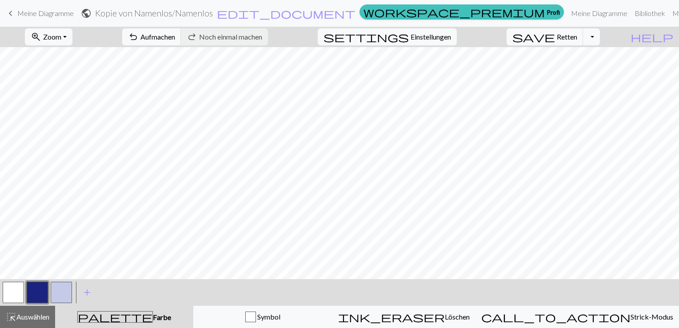
click at [69, 288] on button "button" at bounding box center [61, 292] width 21 height 21
click at [38, 296] on button "button" at bounding box center [37, 292] width 21 height 21
click at [60, 292] on button "button" at bounding box center [61, 292] width 21 height 21
click at [44, 290] on button "button" at bounding box center [37, 292] width 21 height 21
click at [67, 293] on button "button" at bounding box center [61, 292] width 21 height 21
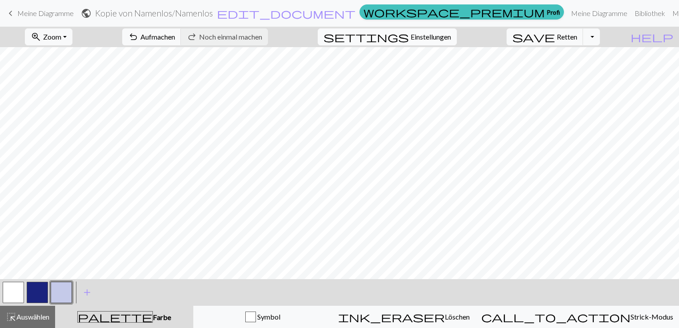
click at [409, 33] on span "settings" at bounding box center [365, 37] width 85 height 12
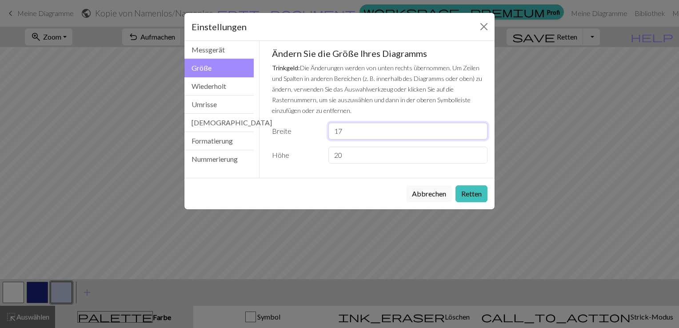
type input "17"
click at [477, 126] on input "17" at bounding box center [407, 131] width 159 height 17
click at [470, 189] on button "Retten" at bounding box center [471, 193] width 32 height 17
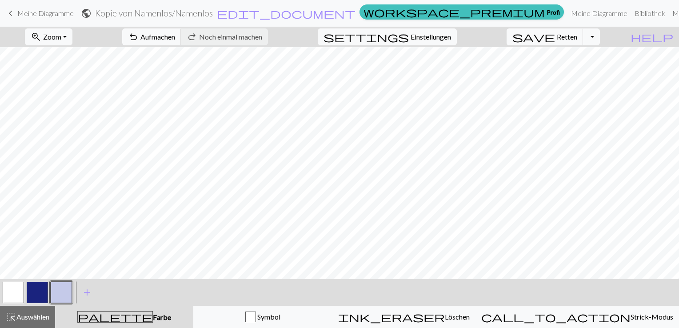
click at [42, 282] on button "button" at bounding box center [37, 292] width 21 height 21
click at [55, 287] on button "button" at bounding box center [61, 292] width 21 height 21
click at [37, 295] on button "button" at bounding box center [37, 292] width 21 height 21
click at [63, 292] on button "button" at bounding box center [61, 292] width 21 height 21
click at [36, 295] on button "button" at bounding box center [37, 292] width 21 height 21
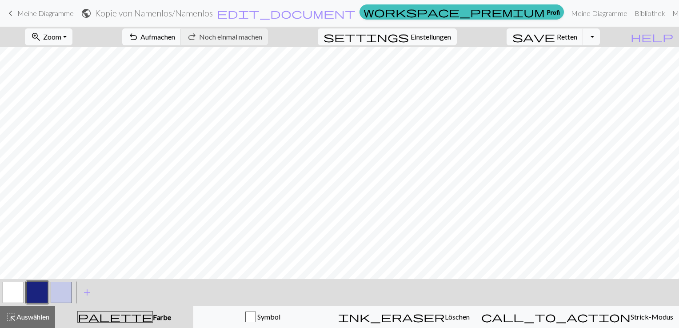
click at [61, 293] on button "button" at bounding box center [61, 292] width 21 height 21
click at [43, 289] on button "button" at bounding box center [37, 292] width 21 height 21
click at [62, 284] on button "button" at bounding box center [61, 292] width 21 height 21
click at [35, 297] on button "button" at bounding box center [37, 292] width 21 height 21
click at [64, 291] on button "button" at bounding box center [61, 292] width 21 height 21
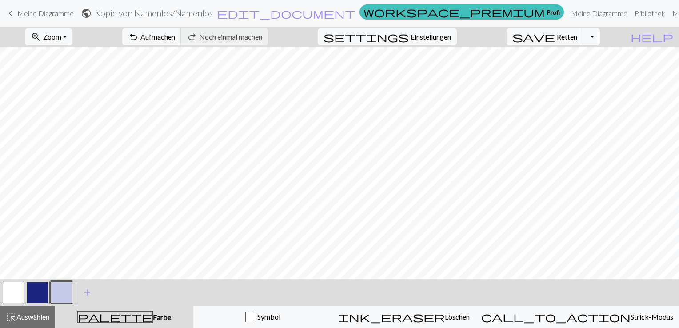
click at [41, 289] on button "button" at bounding box center [37, 292] width 21 height 21
click at [64, 293] on button "button" at bounding box center [61, 292] width 21 height 21
click at [38, 294] on button "button" at bounding box center [37, 292] width 21 height 21
click at [63, 294] on button "button" at bounding box center [61, 292] width 21 height 21
click at [41, 294] on button "button" at bounding box center [37, 292] width 21 height 21
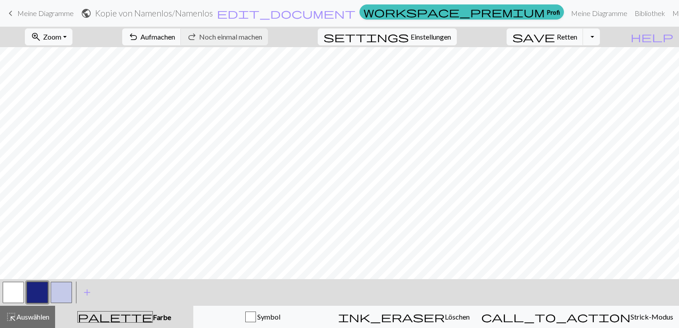
click at [57, 287] on button "button" at bounding box center [61, 292] width 21 height 21
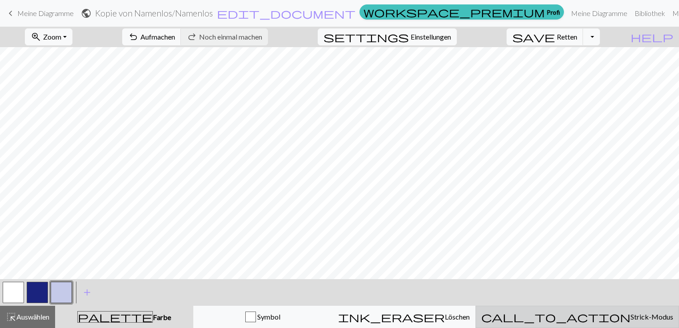
click at [630, 317] on span "Strick-Modus" at bounding box center [651, 316] width 43 height 8
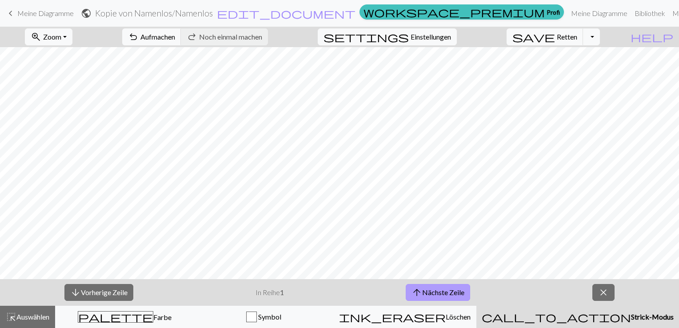
click at [445, 290] on font "Nächste Zeile" at bounding box center [443, 292] width 42 height 8
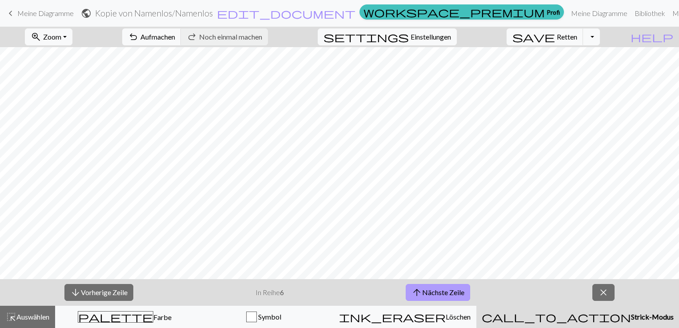
click at [445, 290] on font "Nächste Zeile" at bounding box center [443, 292] width 42 height 8
click at [445, 290] on font "Nächste Zeile" at bounding box center [445, 292] width 42 height 8
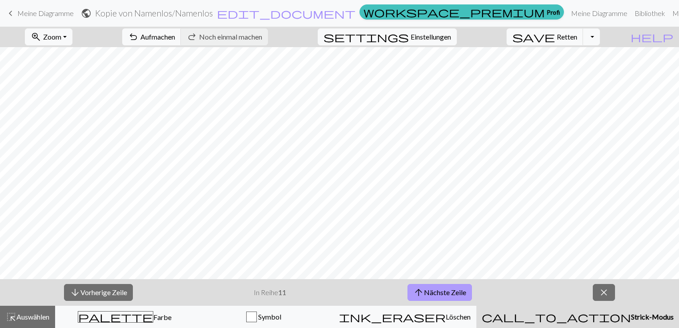
click at [445, 290] on font "Nächste Zeile" at bounding box center [445, 292] width 42 height 8
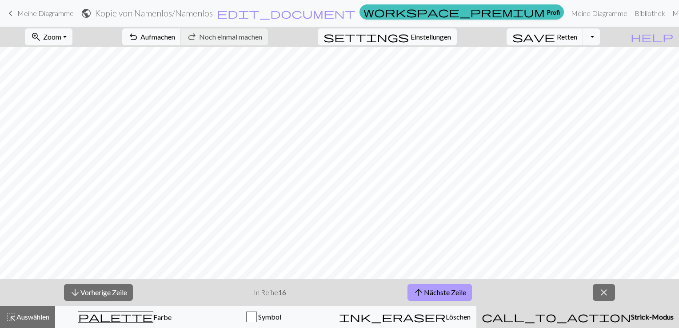
click at [445, 290] on font "Nächste Zeile" at bounding box center [445, 292] width 42 height 8
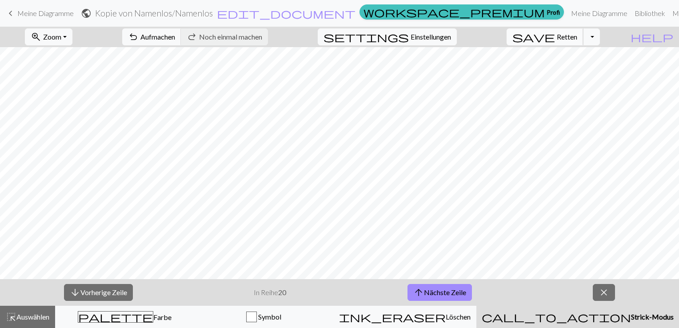
click at [583, 34] on button "save Retten Save" at bounding box center [544, 36] width 77 height 17
click at [603, 34] on div "Diagramm gespeichert" at bounding box center [339, 17] width 679 height 35
click at [54, 13] on span "Meine Diagramme" at bounding box center [45, 13] width 56 height 8
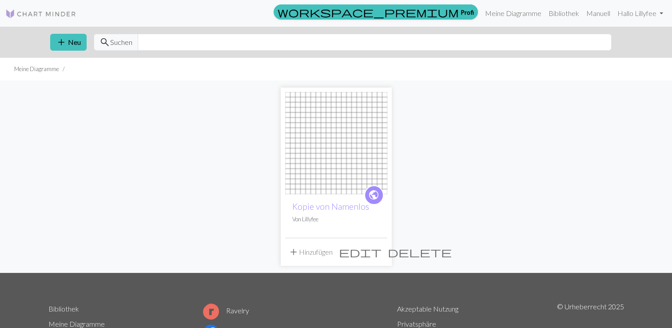
click at [316, 149] on img at bounding box center [336, 143] width 102 height 102
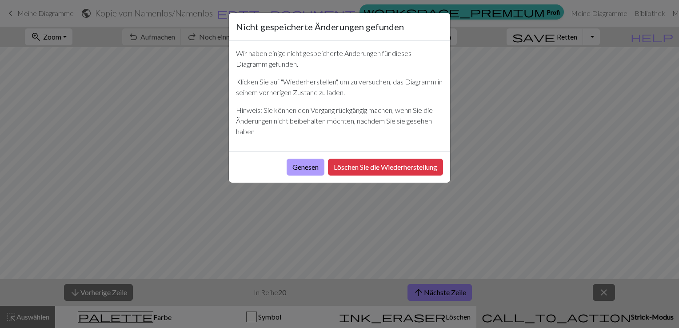
click at [306, 170] on button "Genesen" at bounding box center [305, 167] width 38 height 17
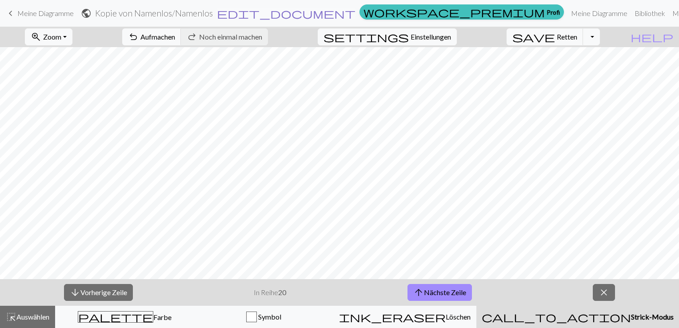
click at [332, 16] on span "edit_document" at bounding box center [286, 13] width 139 height 12
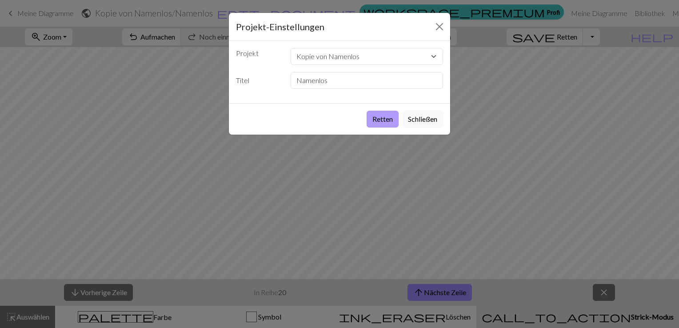
click at [377, 117] on button "Retten" at bounding box center [382, 119] width 32 height 17
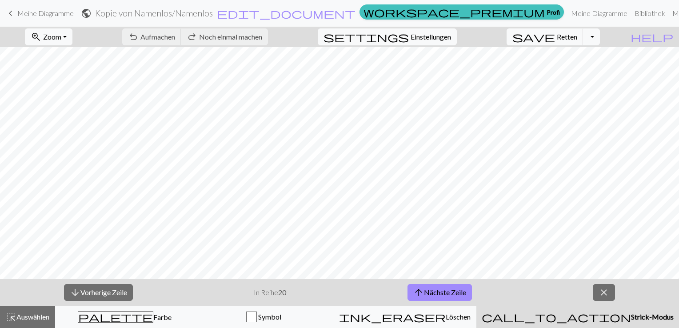
click at [12, 16] on span "keyboard_arrow_left" at bounding box center [10, 13] width 11 height 12
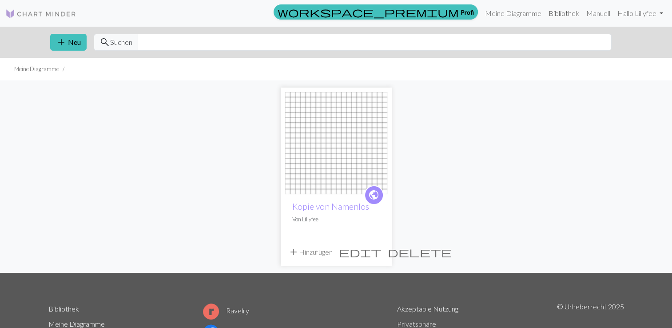
click at [562, 16] on link "Bibliothek" at bounding box center [564, 13] width 38 height 18
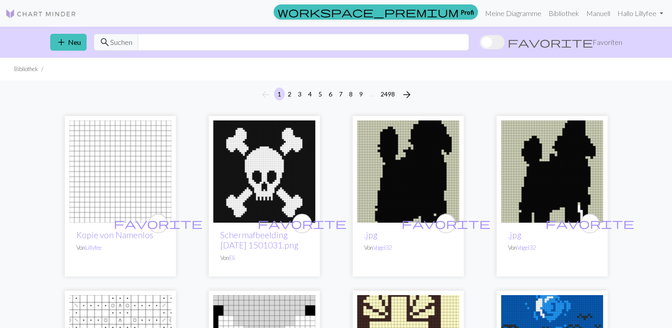
click at [99, 183] on img at bounding box center [120, 171] width 102 height 102
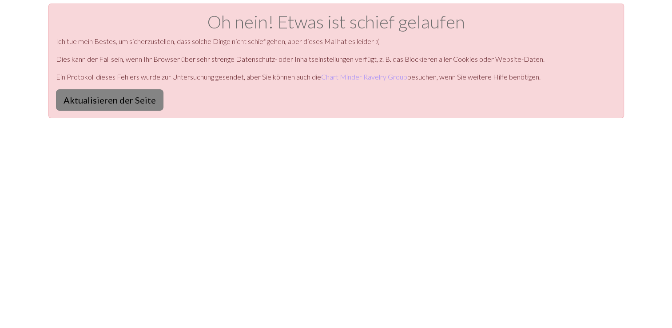
click at [101, 107] on button "Aktualisieren der Seite" at bounding box center [109, 99] width 107 height 21
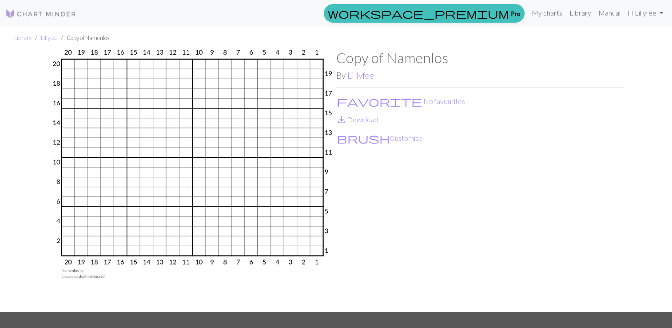
scroll to position [23, 0]
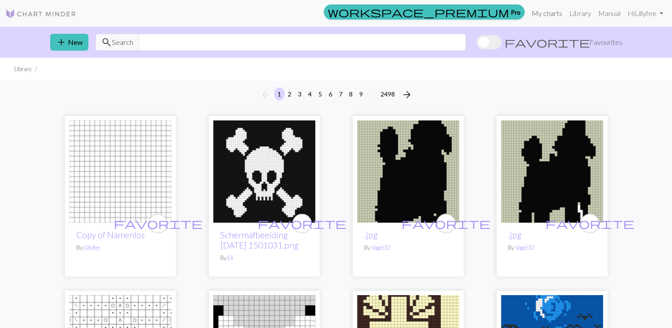
click at [546, 17] on link "My charts" at bounding box center [547, 13] width 38 height 18
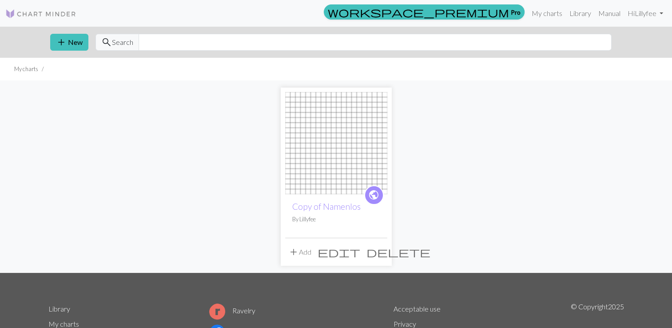
click at [335, 163] on img at bounding box center [336, 143] width 102 height 102
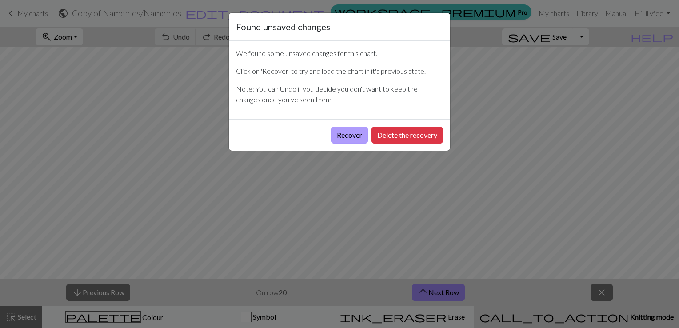
click at [338, 131] on button "Recover" at bounding box center [349, 135] width 37 height 17
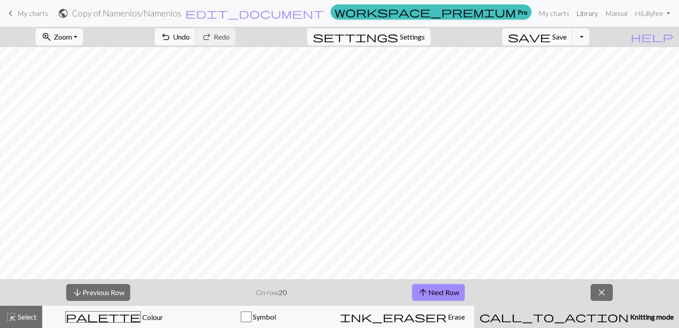
click at [589, 14] on link "Library" at bounding box center [586, 13] width 29 height 18
click at [566, 38] on span "Save" at bounding box center [559, 36] width 14 height 8
click at [586, 14] on link "Library" at bounding box center [586, 13] width 29 height 18
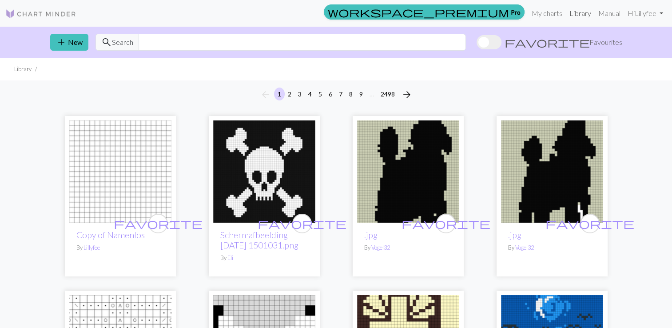
click at [572, 13] on link "Library" at bounding box center [580, 13] width 29 height 18
click at [551, 13] on link "My charts" at bounding box center [547, 13] width 38 height 18
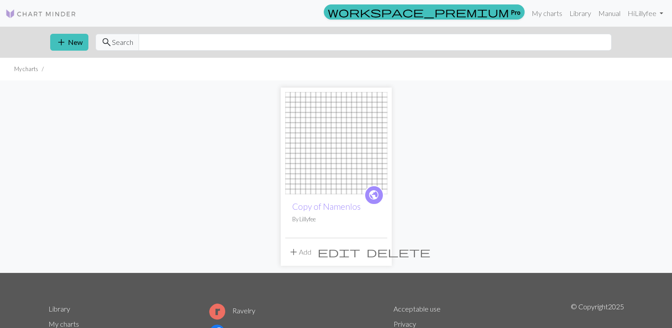
click at [325, 165] on img at bounding box center [336, 143] width 102 height 102
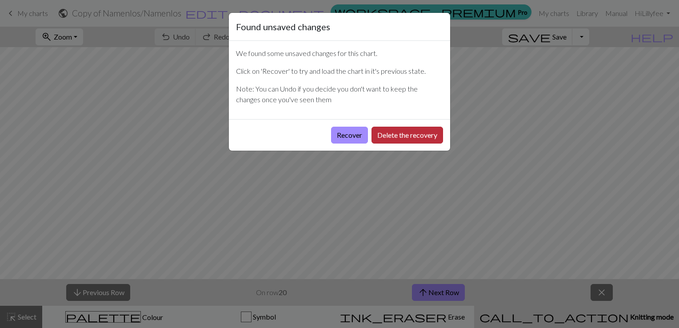
click at [413, 134] on button "Delete the recovery" at bounding box center [407, 135] width 72 height 17
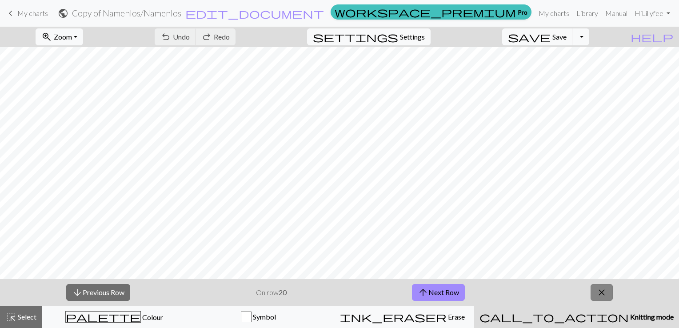
click at [600, 290] on span "close" at bounding box center [601, 292] width 11 height 12
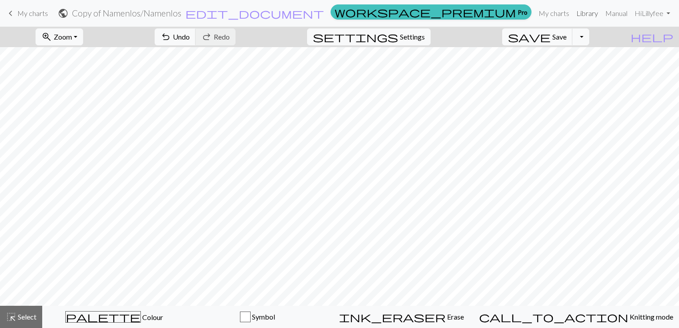
click at [586, 15] on link "Library" at bounding box center [586, 13] width 29 height 18
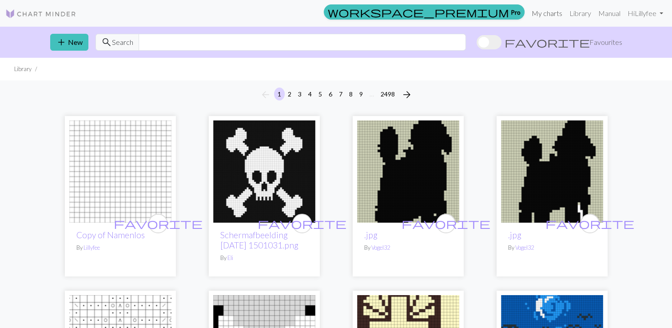
click at [547, 17] on link "My charts" at bounding box center [547, 13] width 38 height 18
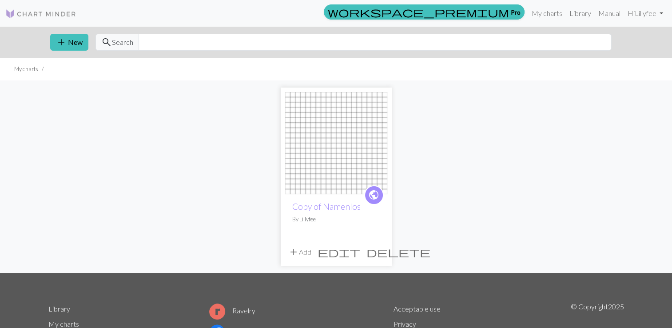
click at [381, 254] on span "delete" at bounding box center [398, 252] width 64 height 12
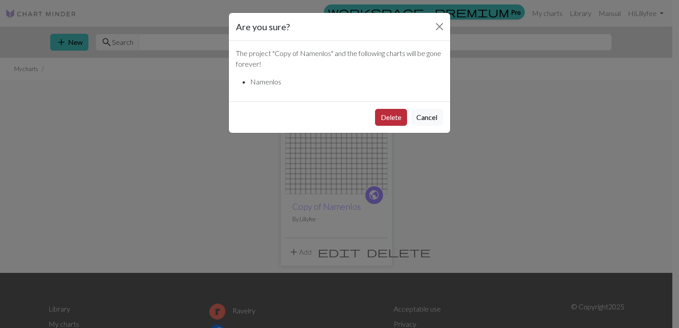
click at [389, 115] on button "Delete" at bounding box center [391, 117] width 32 height 17
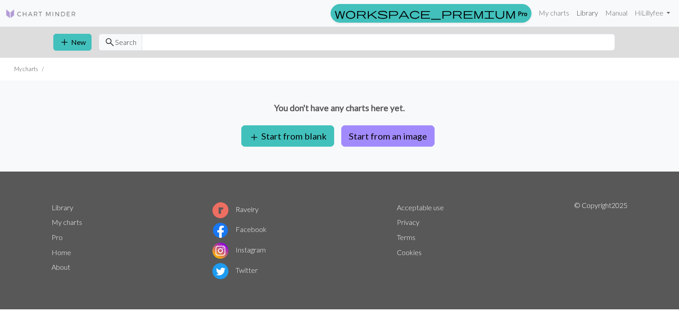
click at [586, 12] on link "Library" at bounding box center [586, 13] width 29 height 18
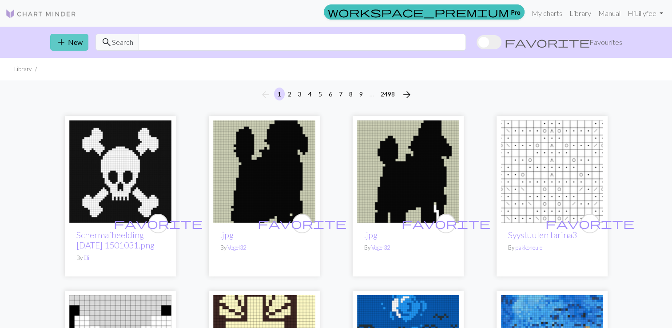
click at [72, 42] on button "add New" at bounding box center [69, 42] width 38 height 17
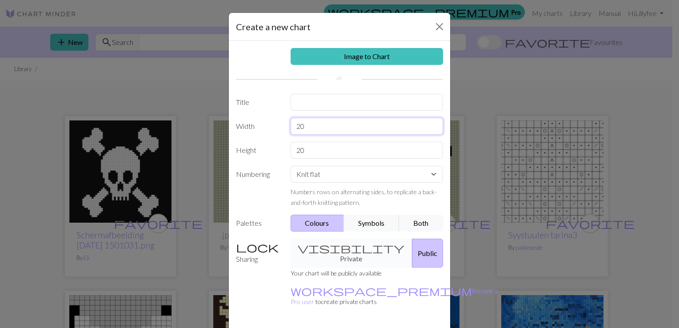
click at [338, 128] on input "20" at bounding box center [366, 126] width 153 height 17
type input "2"
type input "17"
click at [317, 99] on input "text" at bounding box center [366, 102] width 153 height 17
type input "Namenlos"
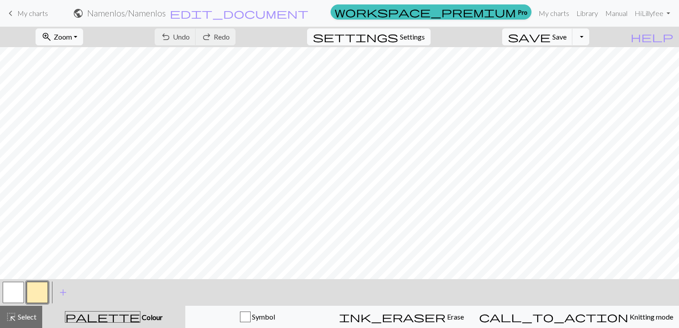
click at [414, 40] on span "Settings" at bounding box center [412, 37] width 25 height 11
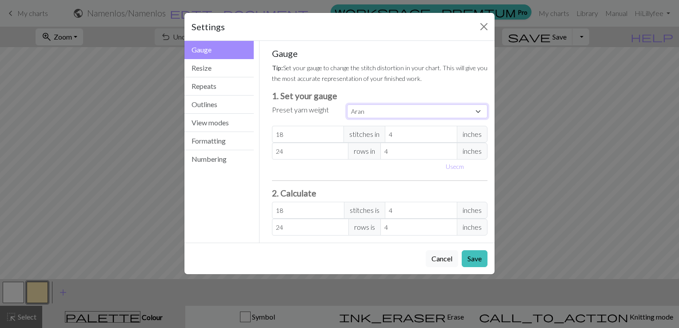
click at [454, 110] on select "Custom Square Lace Light Fingering Fingering Sport Double knit Worsted Aran Bul…" at bounding box center [417, 111] width 140 height 14
select select "fingering"
click at [347, 104] on select "Custom Square Lace Light Fingering Fingering Sport Double knit Worsted Aran Bul…" at bounding box center [417, 111] width 140 height 14
type input "28"
type input "36"
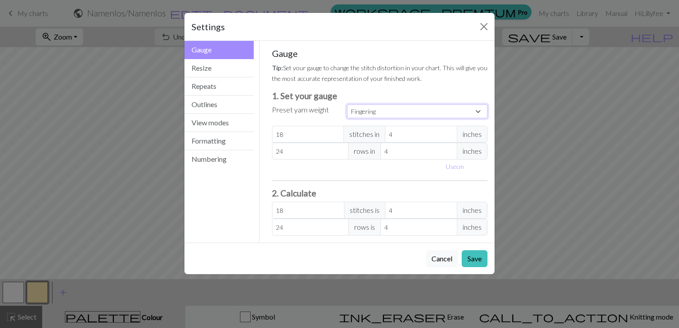
type input "28"
type input "36"
click at [474, 256] on button "Save" at bounding box center [474, 258] width 26 height 17
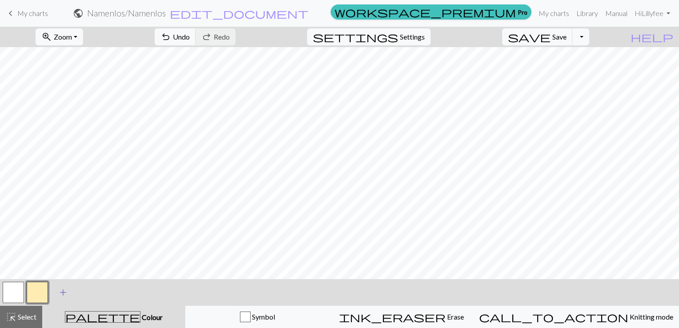
click at [61, 296] on span "add" at bounding box center [63, 292] width 11 height 12
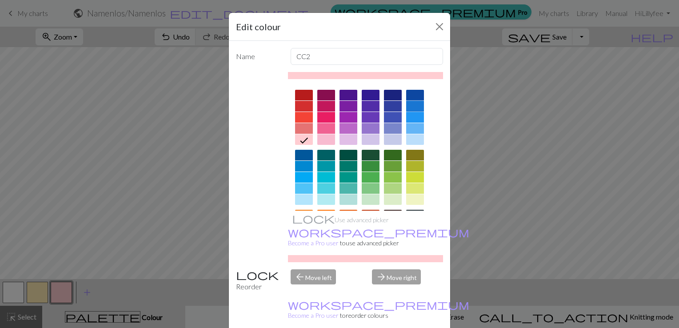
click at [413, 104] on div at bounding box center [415, 106] width 18 height 11
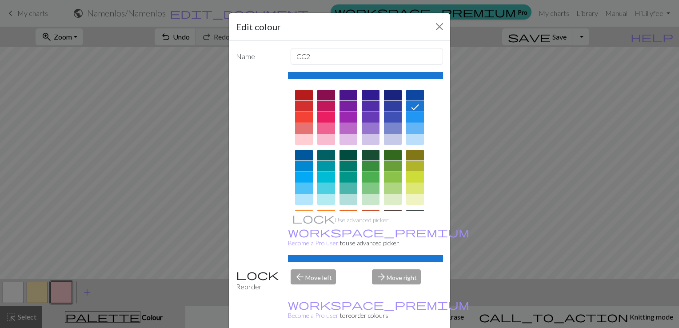
click at [408, 92] on div at bounding box center [415, 95] width 18 height 11
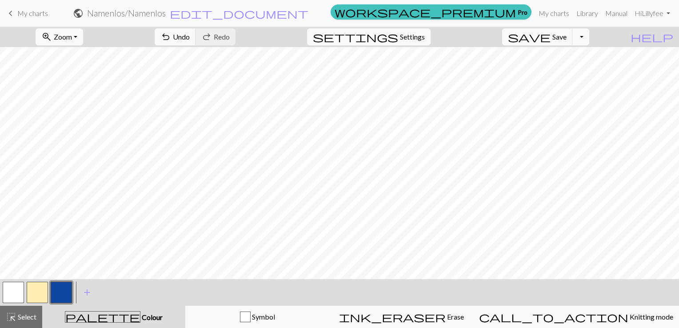
click at [39, 297] on button "button" at bounding box center [37, 292] width 21 height 21
click at [86, 291] on span "add" at bounding box center [87, 292] width 11 height 12
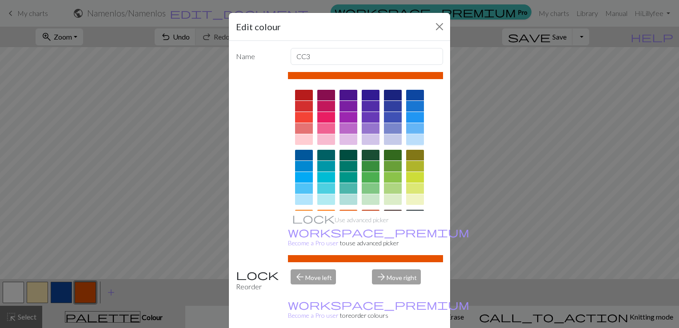
click at [412, 136] on div at bounding box center [415, 139] width 18 height 11
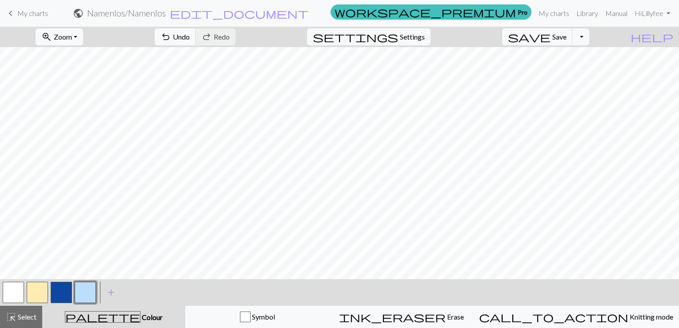
click at [32, 293] on button "button" at bounding box center [37, 292] width 21 height 21
click at [90, 290] on button "button" at bounding box center [85, 292] width 21 height 21
click at [62, 290] on button "button" at bounding box center [61, 292] width 21 height 21
click at [84, 296] on button "button" at bounding box center [85, 292] width 21 height 21
click at [60, 294] on button "button" at bounding box center [61, 292] width 21 height 21
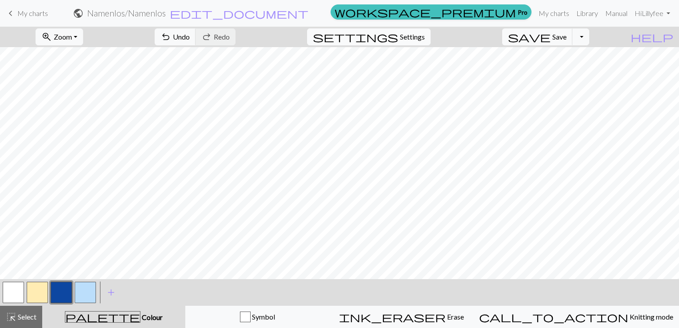
click at [423, 39] on span "Settings" at bounding box center [412, 37] width 25 height 11
select select "fingering"
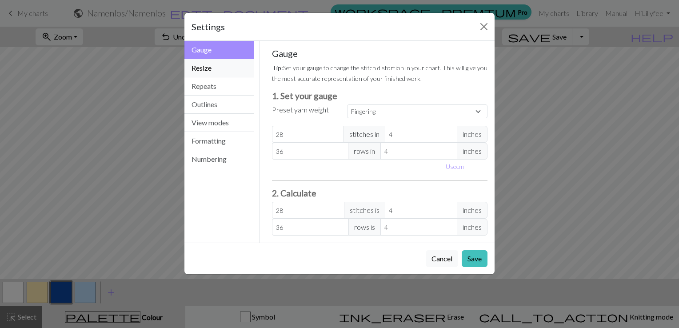
click at [212, 68] on button "Resize" at bounding box center [218, 68] width 69 height 18
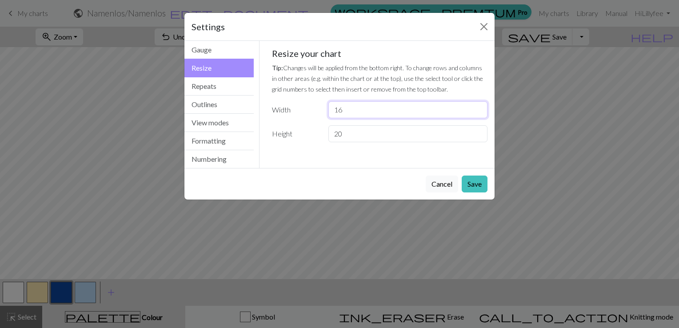
type input "16"
click at [478, 113] on input "16" at bounding box center [407, 109] width 159 height 17
click at [478, 187] on button "Save" at bounding box center [474, 183] width 26 height 17
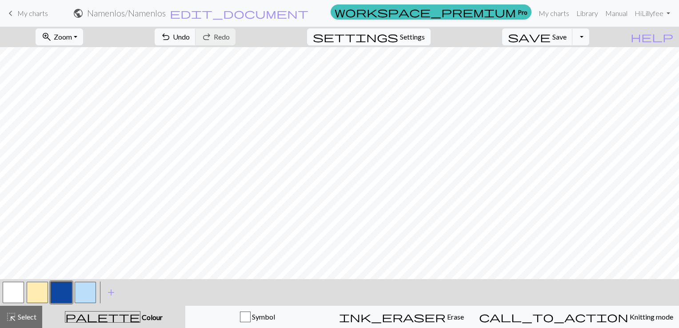
click at [417, 42] on button "settings Settings" at bounding box center [368, 36] width 123 height 17
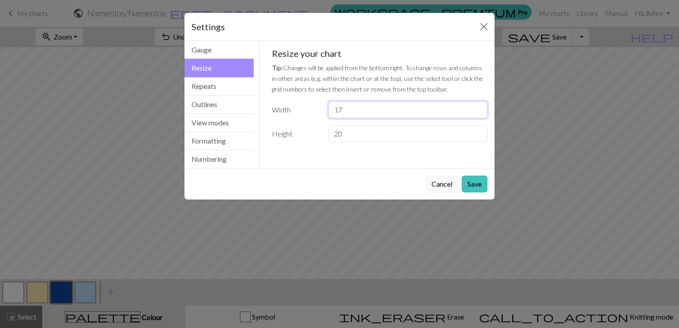
type input "17"
click at [479, 107] on input "17" at bounding box center [407, 109] width 159 height 17
click at [467, 184] on button "Save" at bounding box center [474, 183] width 26 height 17
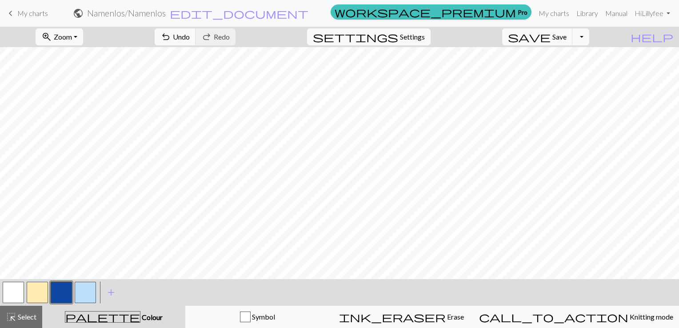
click at [79, 294] on button "button" at bounding box center [85, 292] width 21 height 21
click at [59, 288] on button "button" at bounding box center [61, 292] width 21 height 21
click at [89, 290] on button "button" at bounding box center [85, 292] width 21 height 21
click at [65, 287] on button "button" at bounding box center [61, 292] width 21 height 21
click at [87, 294] on button "button" at bounding box center [85, 292] width 21 height 21
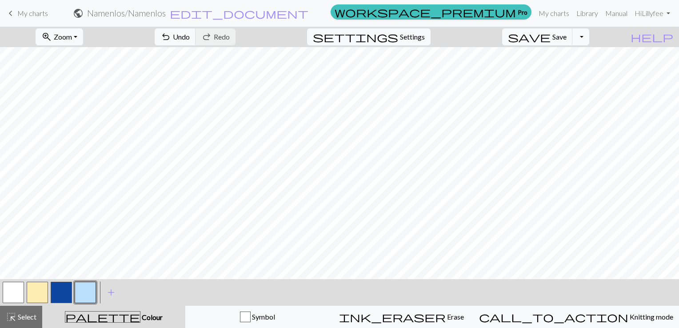
click at [60, 294] on button "button" at bounding box center [61, 292] width 21 height 21
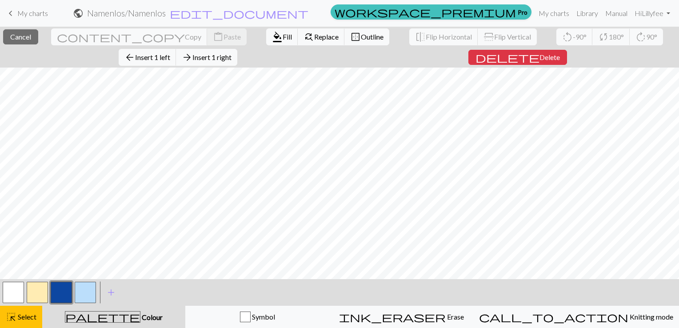
click at [61, 296] on button "button" at bounding box center [61, 292] width 21 height 21
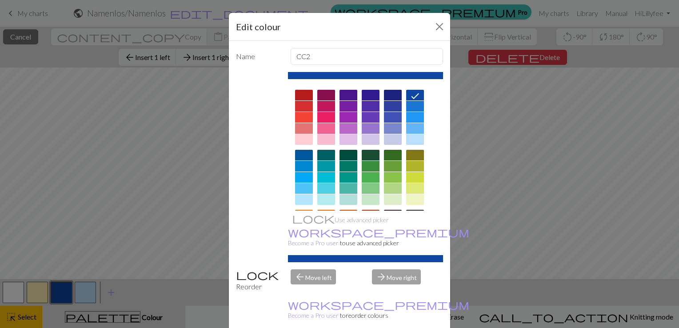
click at [126, 314] on div "Edit colour Name CC2 Use advanced picker workspace_premium Become a Pro user to…" at bounding box center [339, 164] width 679 height 328
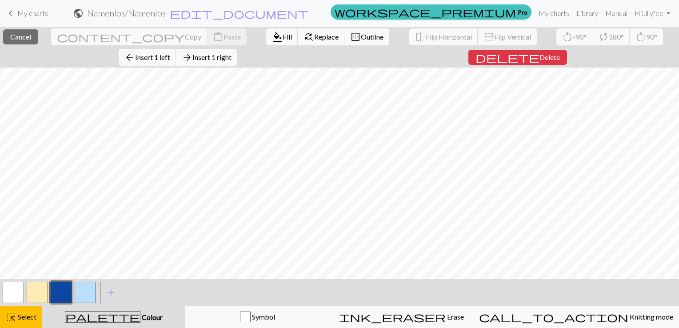
click at [140, 314] on span "Colour" at bounding box center [151, 317] width 22 height 8
click at [539, 53] on span "Delete" at bounding box center [549, 57] width 20 height 8
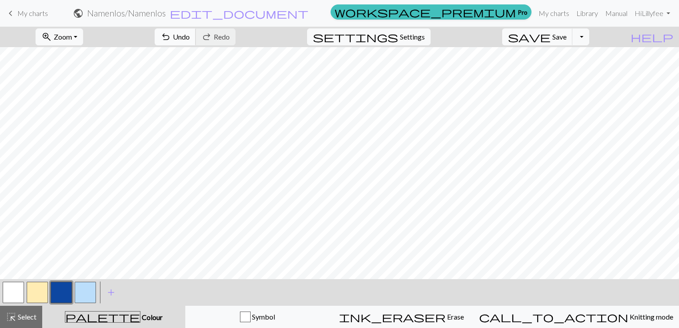
click at [171, 33] on span "undo" at bounding box center [165, 37] width 11 height 12
click at [34, 297] on button "button" at bounding box center [37, 292] width 21 height 21
click at [277, 207] on div "zoom_in Zoom Zoom Fit all Fit width Fit height 50% 100% 150% 200% undo Undo Und…" at bounding box center [339, 177] width 679 height 301
click at [59, 294] on button "button" at bounding box center [61, 292] width 21 height 21
click at [35, 292] on button "button" at bounding box center [37, 292] width 21 height 21
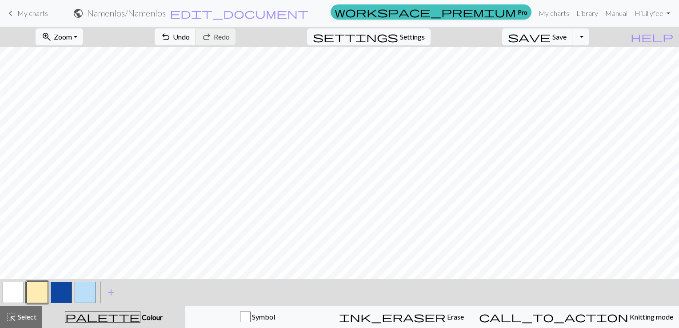
click at [56, 297] on button "button" at bounding box center [61, 292] width 21 height 21
click at [425, 36] on span "Settings" at bounding box center [412, 37] width 25 height 11
select select "fingering"
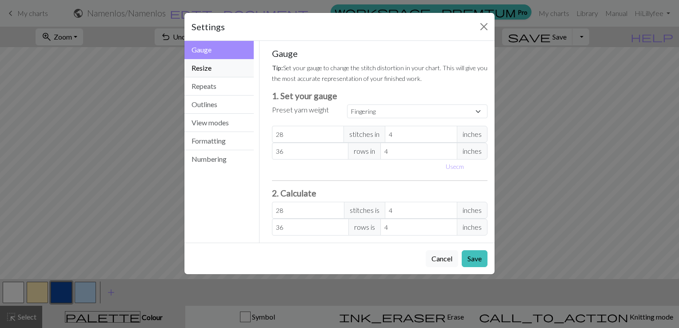
click at [243, 68] on button "Resize" at bounding box center [218, 68] width 69 height 18
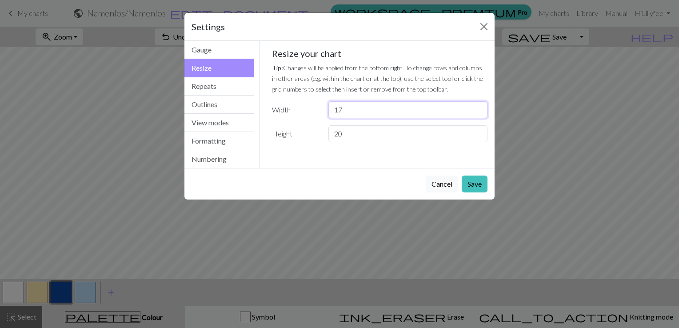
type input "17"
click at [477, 107] on input "17" at bounding box center [407, 109] width 159 height 17
click at [480, 179] on button "Save" at bounding box center [474, 183] width 26 height 17
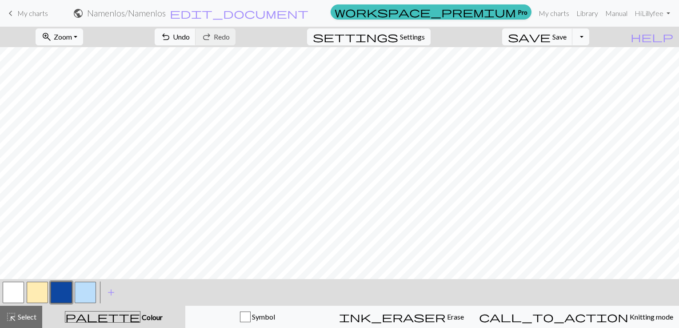
click at [84, 292] on button "button" at bounding box center [85, 292] width 21 height 21
click at [65, 285] on button "button" at bounding box center [61, 292] width 21 height 21
click at [31, 296] on button "button" at bounding box center [37, 292] width 21 height 21
click at [83, 293] on button "button" at bounding box center [85, 292] width 21 height 21
click at [69, 294] on button "button" at bounding box center [61, 292] width 21 height 21
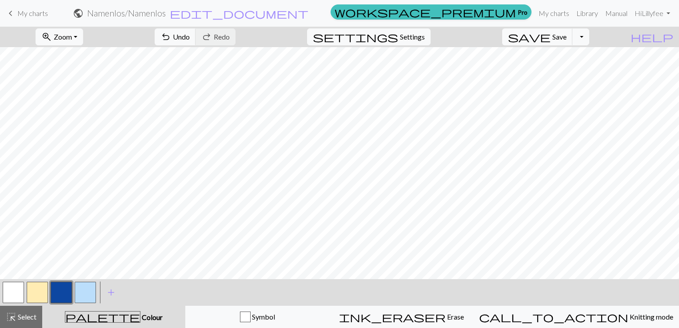
click at [86, 290] on button "button" at bounding box center [85, 292] width 21 height 21
click at [64, 294] on button "button" at bounding box center [61, 292] width 21 height 21
click at [87, 290] on button "button" at bounding box center [85, 292] width 21 height 21
click at [62, 292] on button "button" at bounding box center [61, 292] width 21 height 21
click at [86, 292] on button "button" at bounding box center [85, 292] width 21 height 21
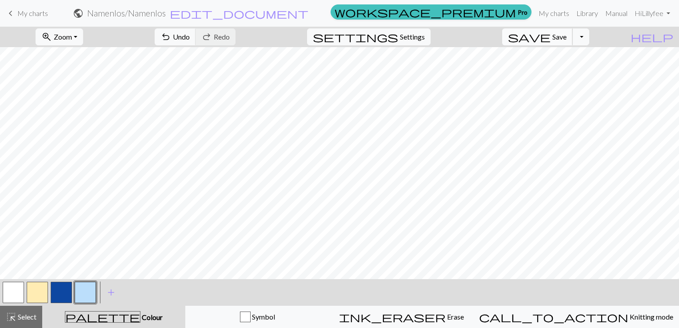
click at [566, 39] on span "Save" at bounding box center [559, 36] width 14 height 8
click at [579, 16] on link "Library" at bounding box center [586, 13] width 29 height 18
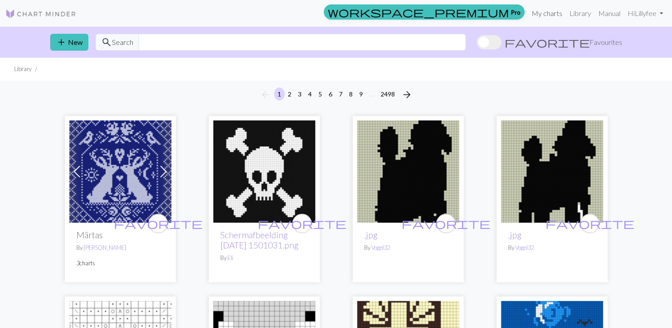
click at [543, 11] on link "My charts" at bounding box center [547, 13] width 38 height 18
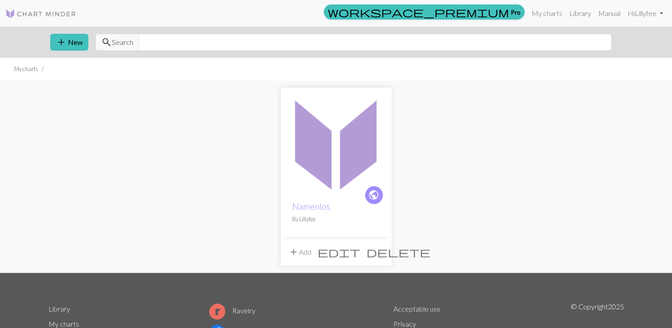
click at [340, 150] on img at bounding box center [336, 143] width 102 height 102
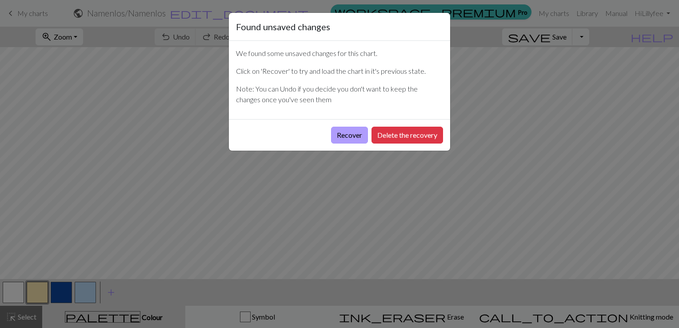
click at [355, 134] on button "Recover" at bounding box center [349, 135] width 37 height 17
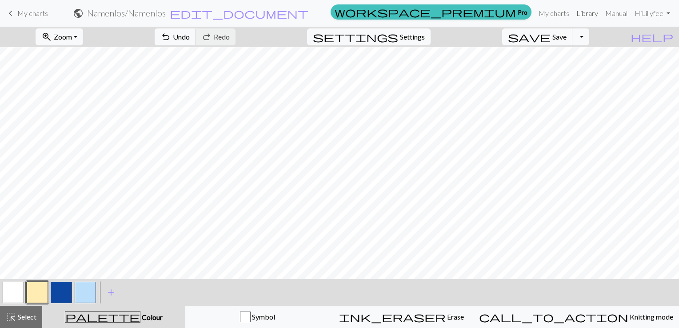
click at [581, 15] on link "Library" at bounding box center [586, 13] width 29 height 18
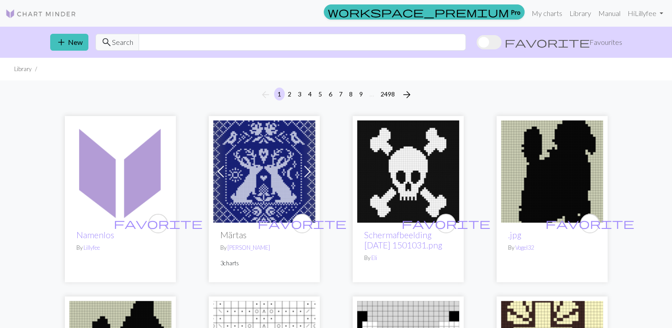
click at [115, 166] on img at bounding box center [120, 171] width 102 height 102
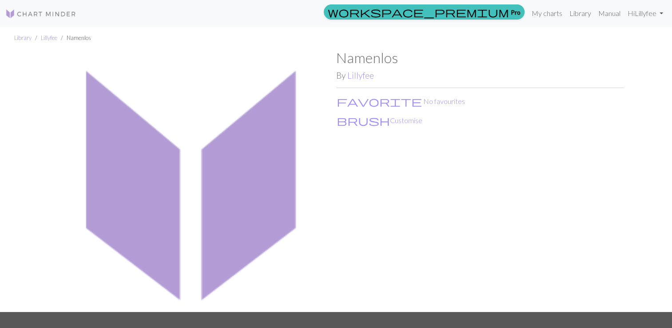
click at [206, 183] on img at bounding box center [192, 180] width 288 height 262
click at [604, 18] on link "Manual" at bounding box center [609, 13] width 29 height 18
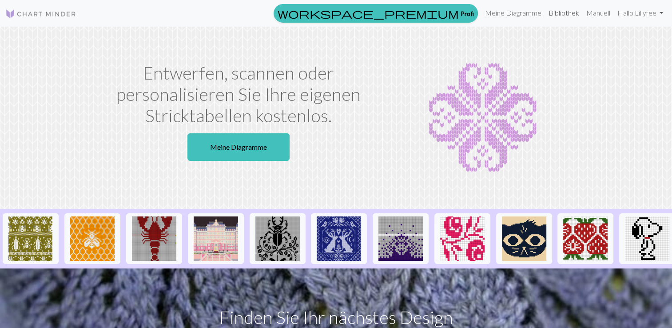
click at [570, 15] on link "Bibliothek" at bounding box center [564, 13] width 38 height 18
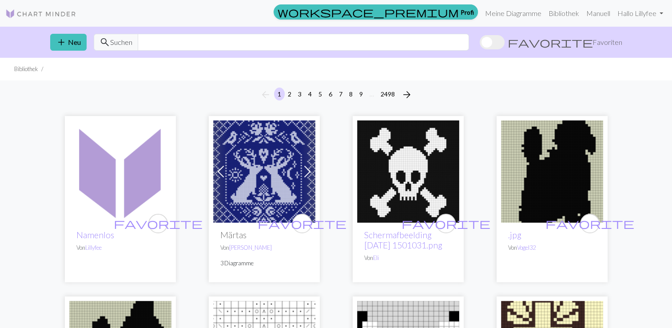
click at [147, 164] on img at bounding box center [120, 171] width 102 height 102
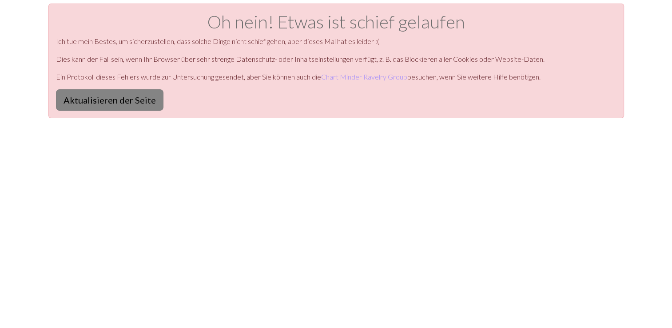
click at [112, 96] on button "Aktualisieren der Seite" at bounding box center [109, 99] width 107 height 21
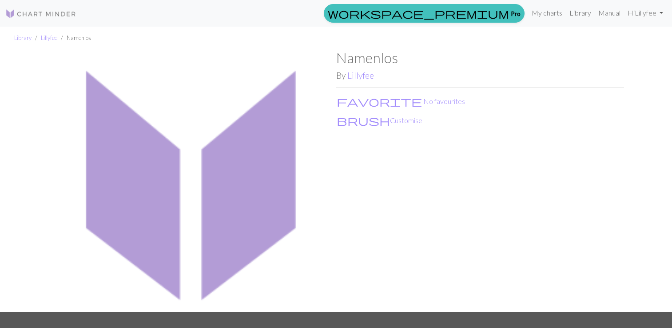
scroll to position [23, 0]
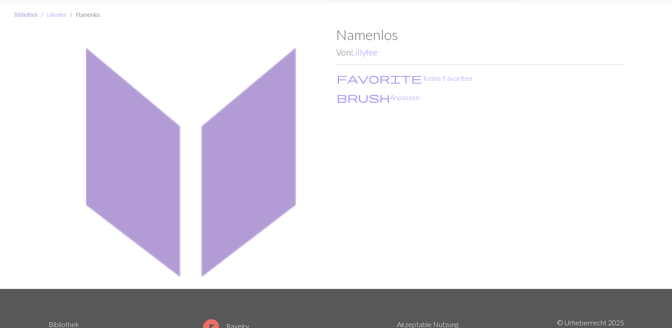
click at [21, 16] on link "Bibliothek" at bounding box center [26, 14] width 24 height 7
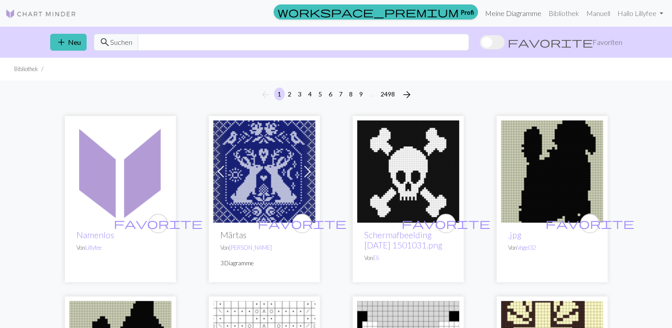
click at [499, 15] on link "Meine Diagramme" at bounding box center [513, 13] width 64 height 18
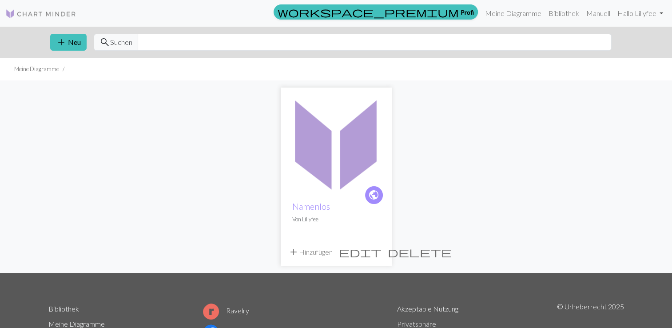
click at [326, 147] on img at bounding box center [336, 143] width 102 height 102
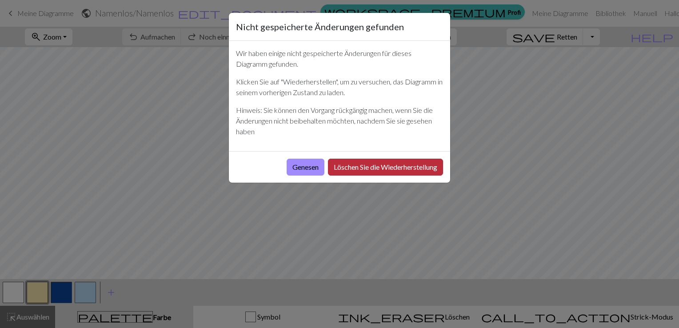
click at [389, 166] on button "Löschen Sie die Wiederherstellung" at bounding box center [385, 167] width 115 height 17
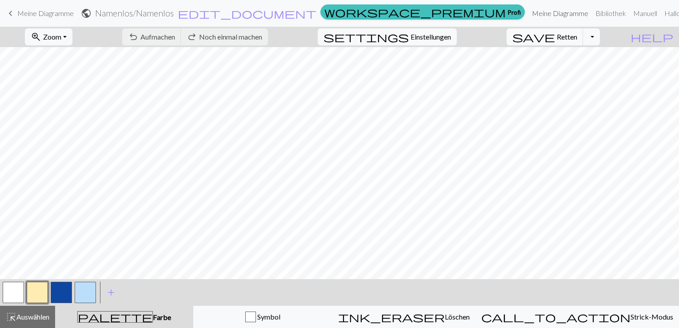
click at [528, 13] on link "Meine Diagramme" at bounding box center [560, 13] width 64 height 18
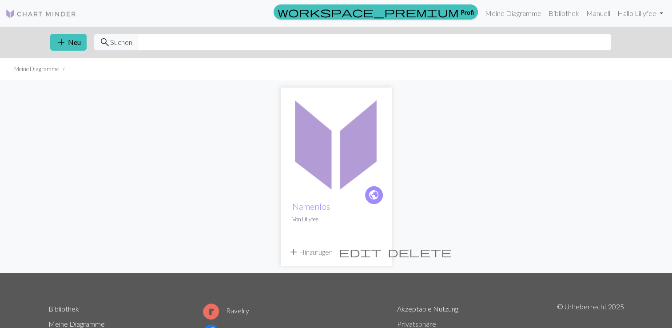
click at [388, 254] on span "delete" at bounding box center [420, 252] width 64 height 12
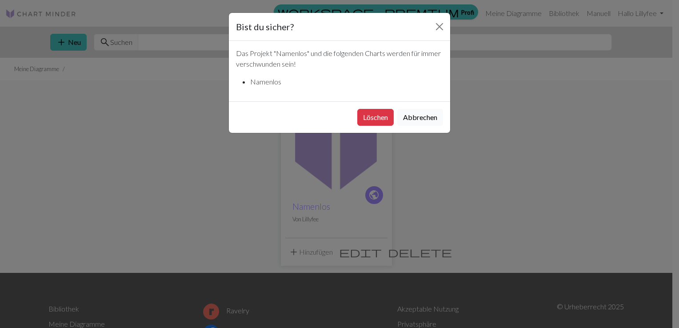
click at [431, 119] on button "Abbrechen" at bounding box center [420, 117] width 46 height 17
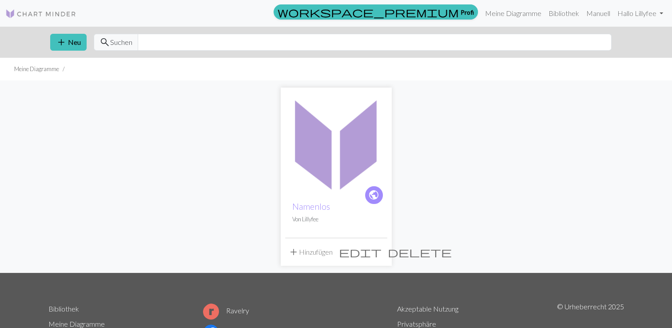
click at [332, 134] on img at bounding box center [336, 143] width 102 height 102
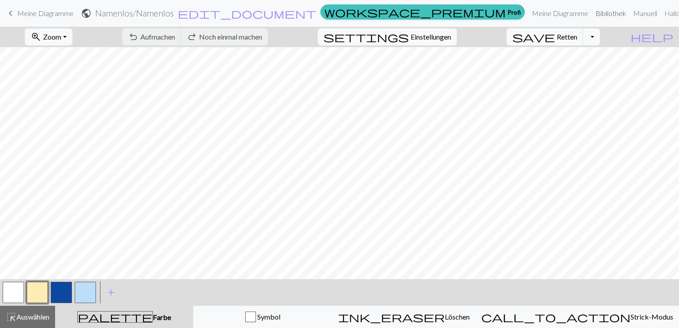
click at [592, 13] on link "Bibliothek" at bounding box center [611, 13] width 38 height 18
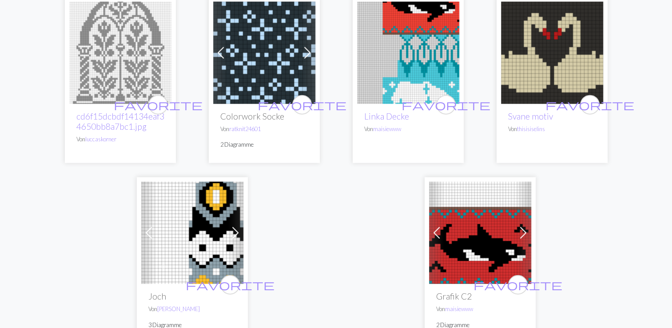
scroll to position [2322, 0]
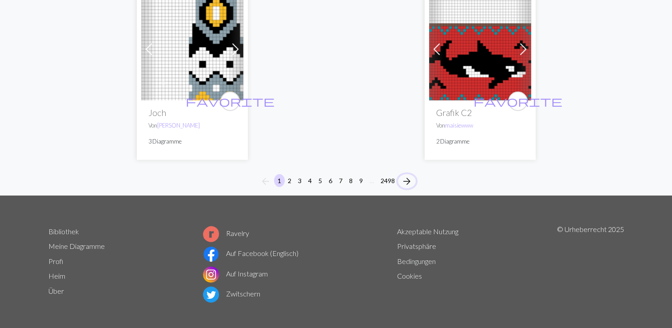
click at [409, 177] on span "arrow_forward" at bounding box center [406, 181] width 11 height 12
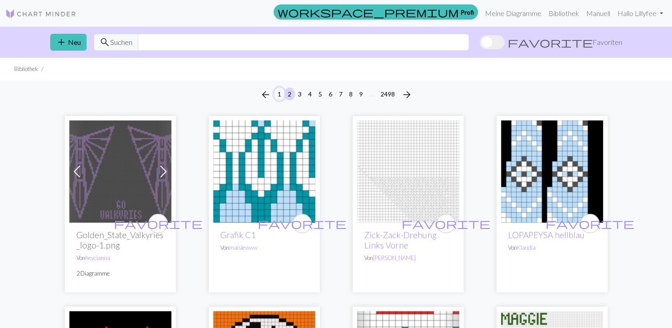
click at [277, 95] on button "1" at bounding box center [279, 93] width 11 height 13
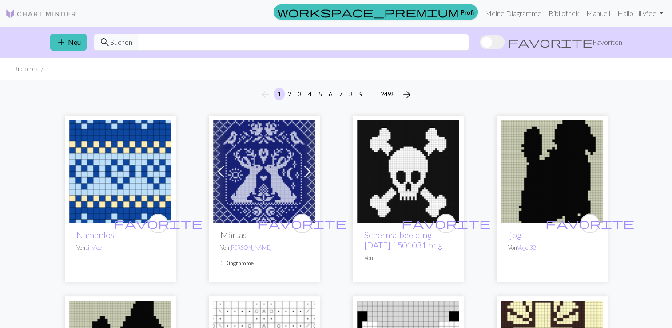
click at [114, 197] on img at bounding box center [120, 171] width 102 height 102
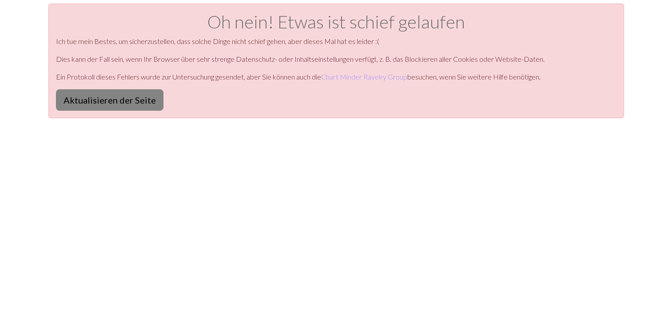
click at [93, 103] on button "Aktualisieren der Seite" at bounding box center [109, 99] width 107 height 21
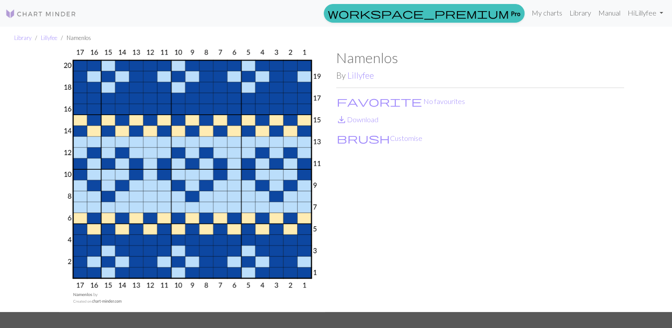
scroll to position [23, 0]
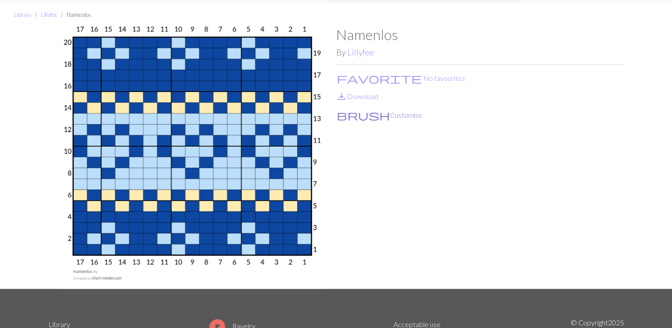
click at [350, 117] on button "brush Customise" at bounding box center [379, 115] width 87 height 12
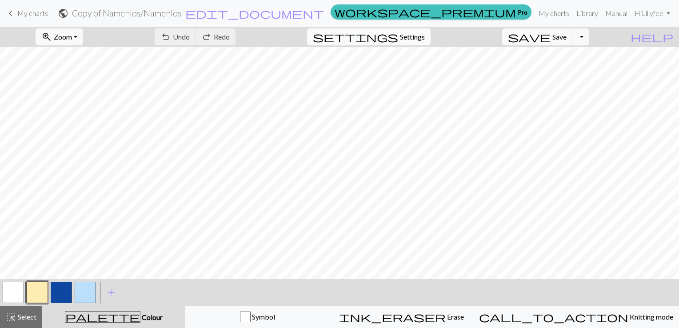
click at [424, 35] on span "Settings" at bounding box center [412, 37] width 25 height 11
select select "fingering"
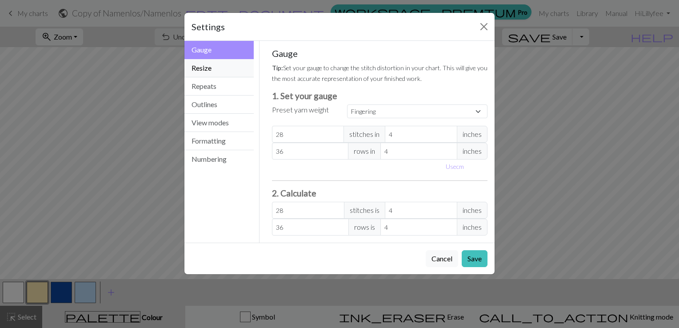
click at [223, 74] on button "Resize" at bounding box center [218, 68] width 69 height 18
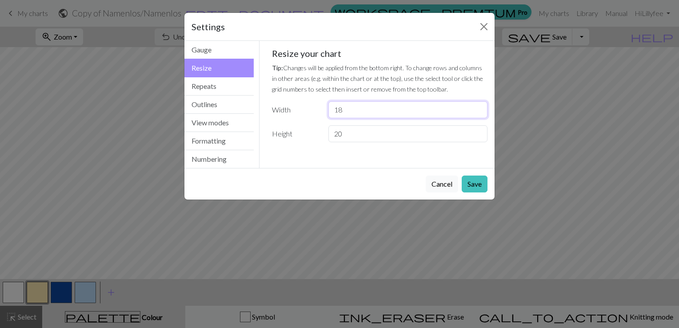
type input "18"
click at [478, 109] on input "18" at bounding box center [407, 109] width 159 height 17
click at [479, 184] on button "Save" at bounding box center [474, 183] width 26 height 17
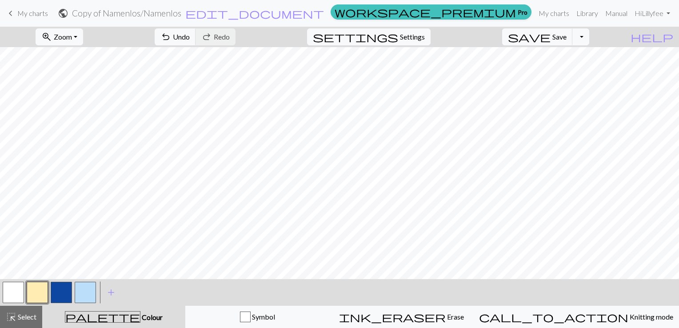
click at [92, 290] on button "button" at bounding box center [85, 292] width 21 height 21
click at [60, 294] on button "button" at bounding box center [61, 292] width 21 height 21
click at [36, 287] on button "button" at bounding box center [37, 292] width 21 height 21
click at [566, 40] on span "Save" at bounding box center [559, 36] width 14 height 8
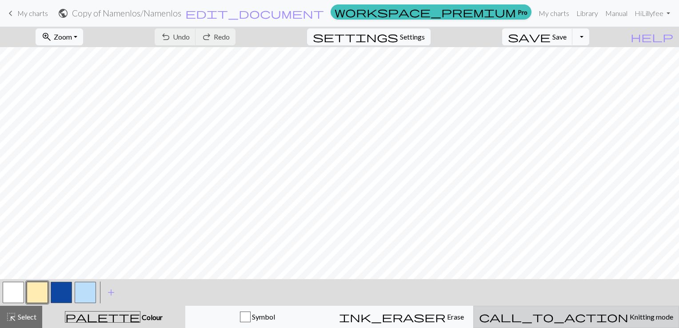
click at [628, 315] on span "Knitting mode" at bounding box center [650, 316] width 45 height 8
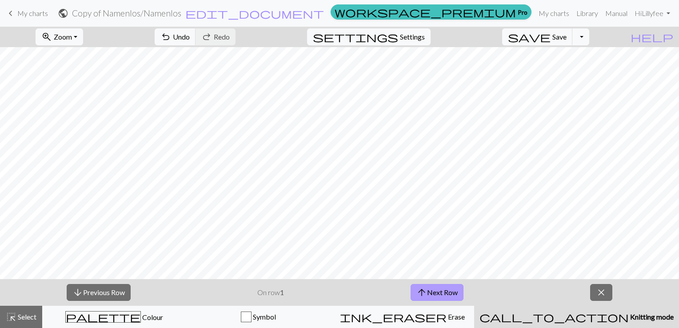
click at [446, 292] on button "arrow_upward Next Row" at bounding box center [436, 292] width 53 height 17
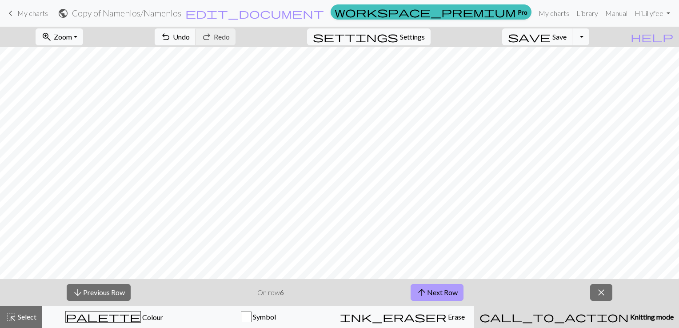
click at [446, 292] on button "arrow_upward Next Row" at bounding box center [436, 292] width 53 height 17
click at [446, 292] on button "arrow_upward Next Row" at bounding box center [438, 292] width 53 height 17
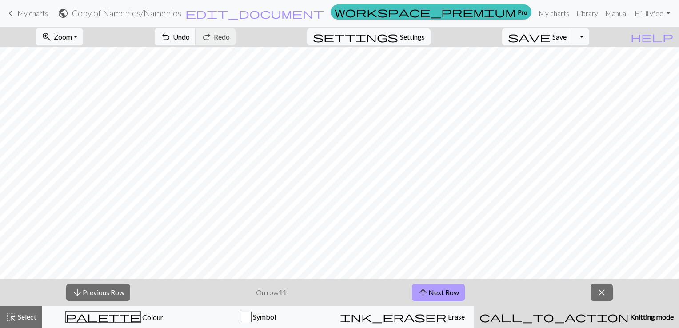
click at [446, 292] on button "arrow_upward Next Row" at bounding box center [438, 292] width 53 height 17
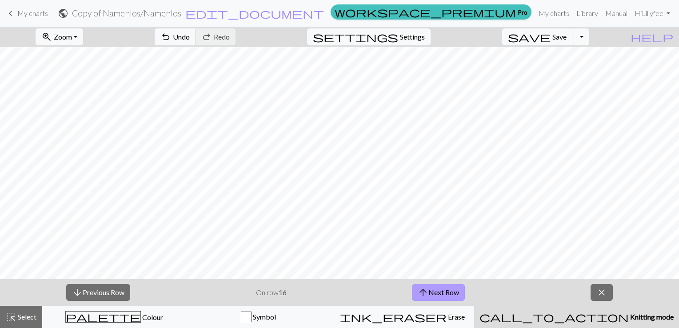
click at [446, 292] on button "arrow_upward Next Row" at bounding box center [438, 292] width 53 height 17
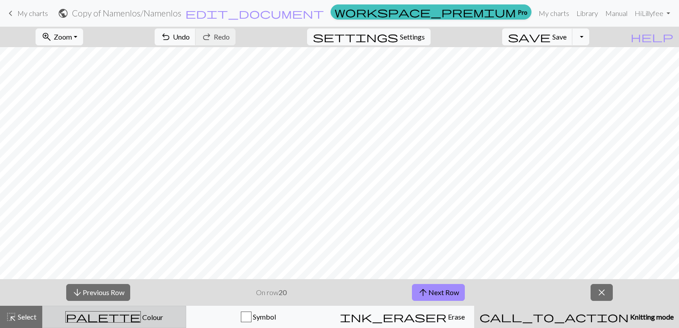
click at [141, 318] on span "Colour" at bounding box center [152, 317] width 22 height 8
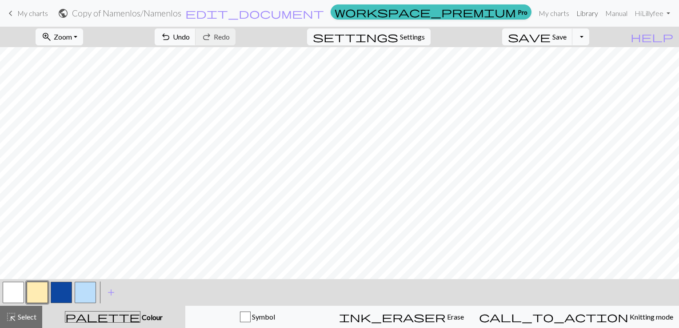
click at [589, 15] on link "Library" at bounding box center [586, 13] width 29 height 18
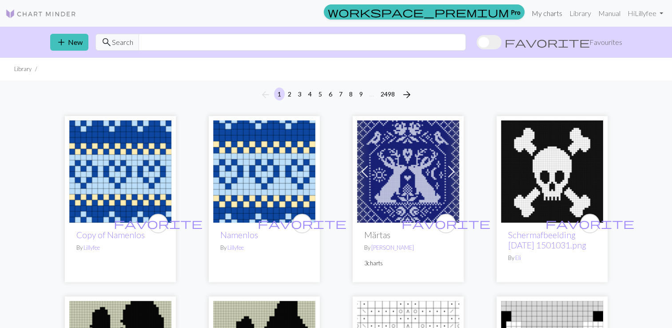
click at [536, 15] on link "My charts" at bounding box center [547, 13] width 38 height 18
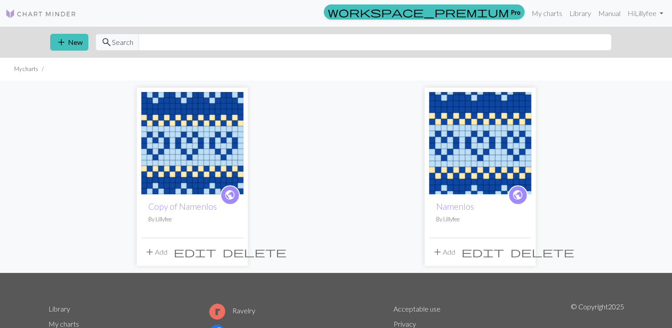
click at [522, 251] on span "delete" at bounding box center [542, 252] width 64 height 12
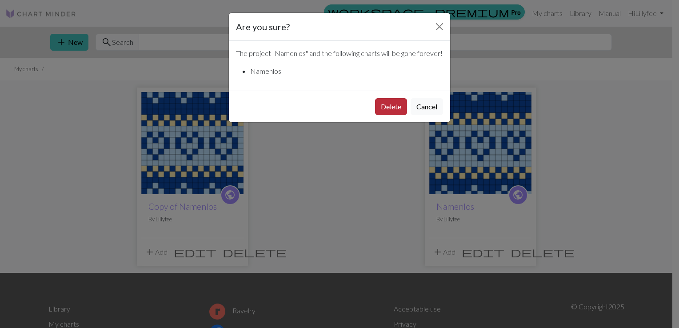
click at [387, 115] on button "Delete" at bounding box center [391, 106] width 32 height 17
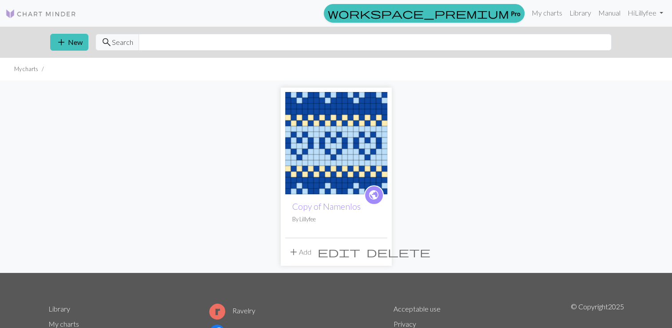
click at [525, 146] on div "public Copy of Namenlos By [PERSON_NAME] add Add edit delete" at bounding box center [336, 176] width 586 height 192
click at [578, 16] on link "Library" at bounding box center [580, 13] width 29 height 18
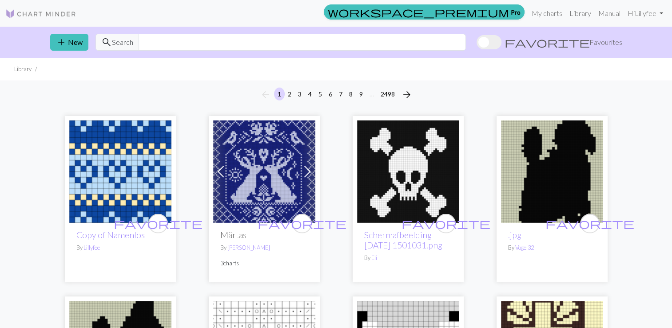
click at [104, 165] on img at bounding box center [120, 171] width 102 height 102
